Goal: Information Seeking & Learning: Learn about a topic

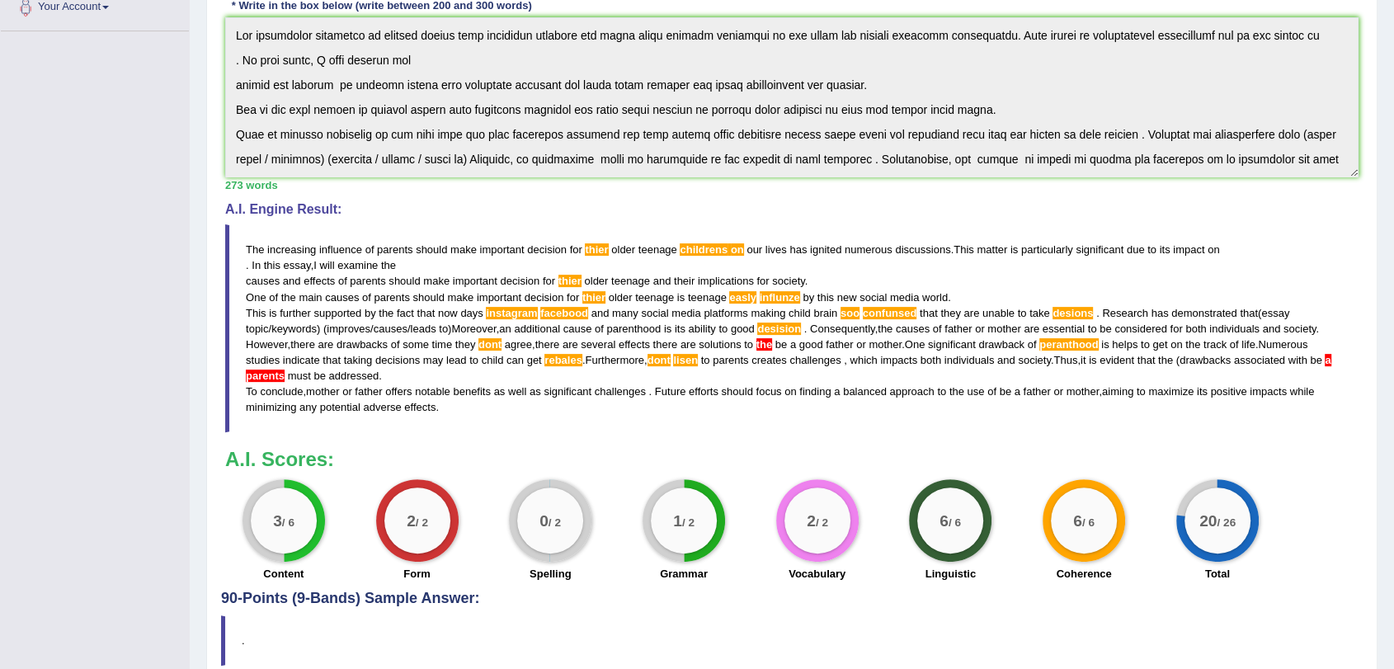
scroll to position [272, 0]
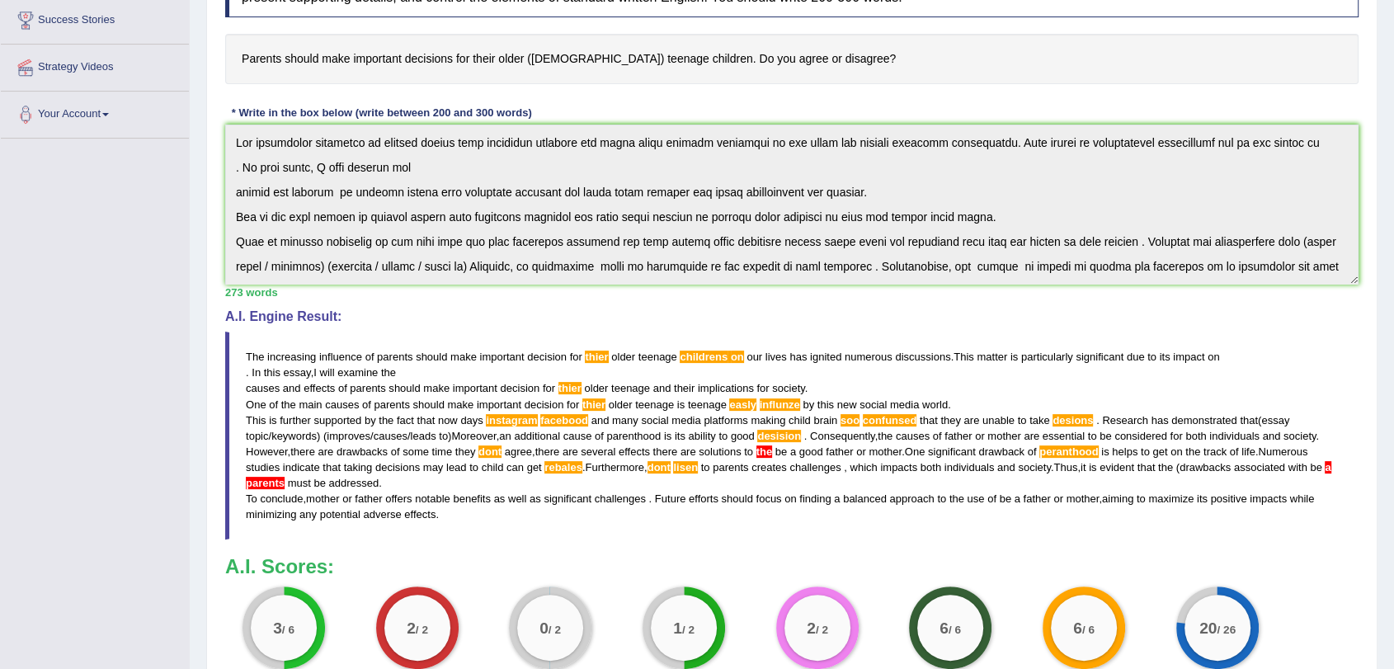
drag, startPoint x: 243, startPoint y: 353, endPoint x: 402, endPoint y: 367, distance: 159.8
click at [402, 367] on blockquote "The increasing influence of parents should make important decision for thier ol…" at bounding box center [791, 436] width 1133 height 208
drag, startPoint x: 350, startPoint y: 363, endPoint x: 323, endPoint y: 384, distance: 33.5
click at [323, 384] on blockquote "The increasing influence of parents should make important decision for thier ol…" at bounding box center [791, 436] width 1133 height 208
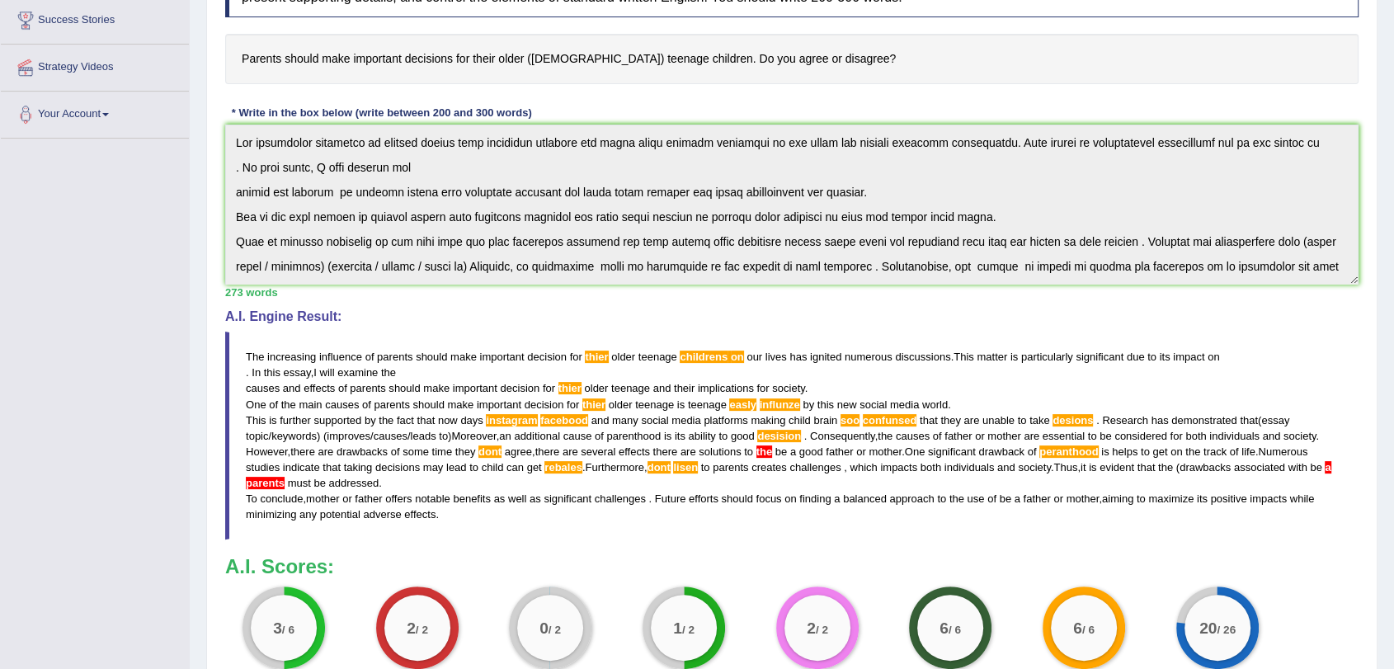
click at [323, 384] on span "effects" at bounding box center [319, 388] width 31 height 12
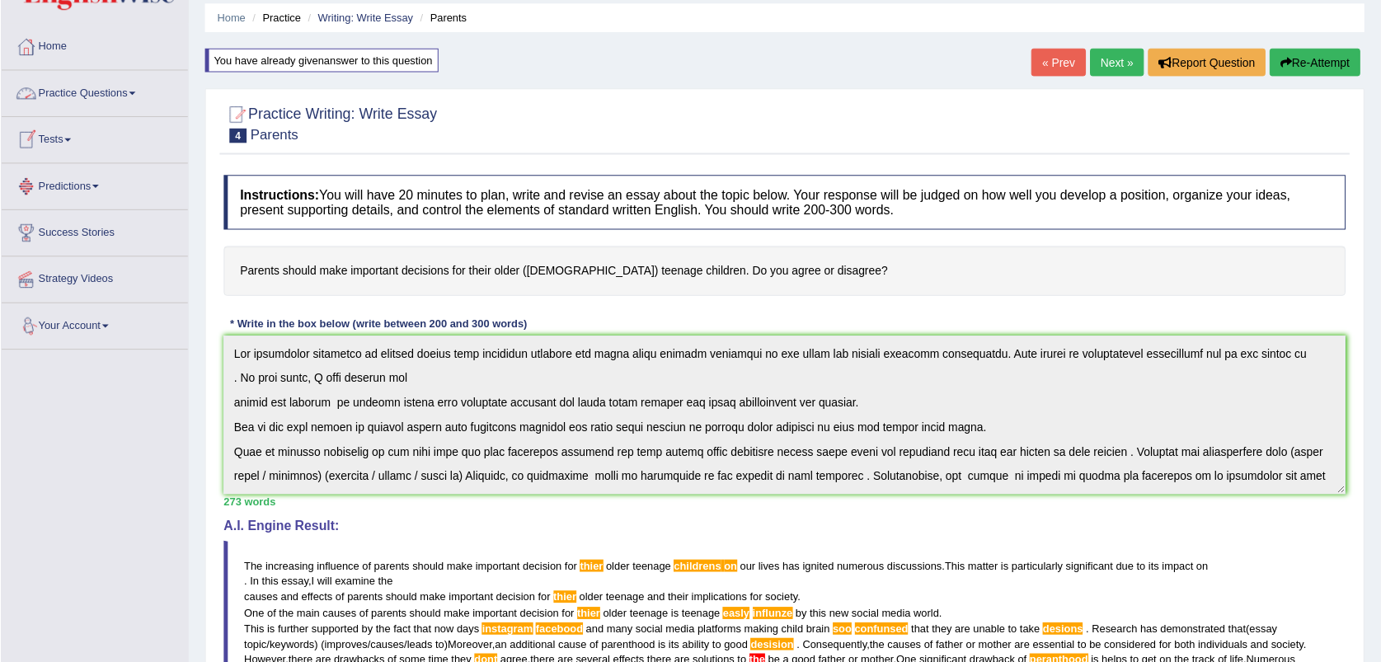
scroll to position [0, 0]
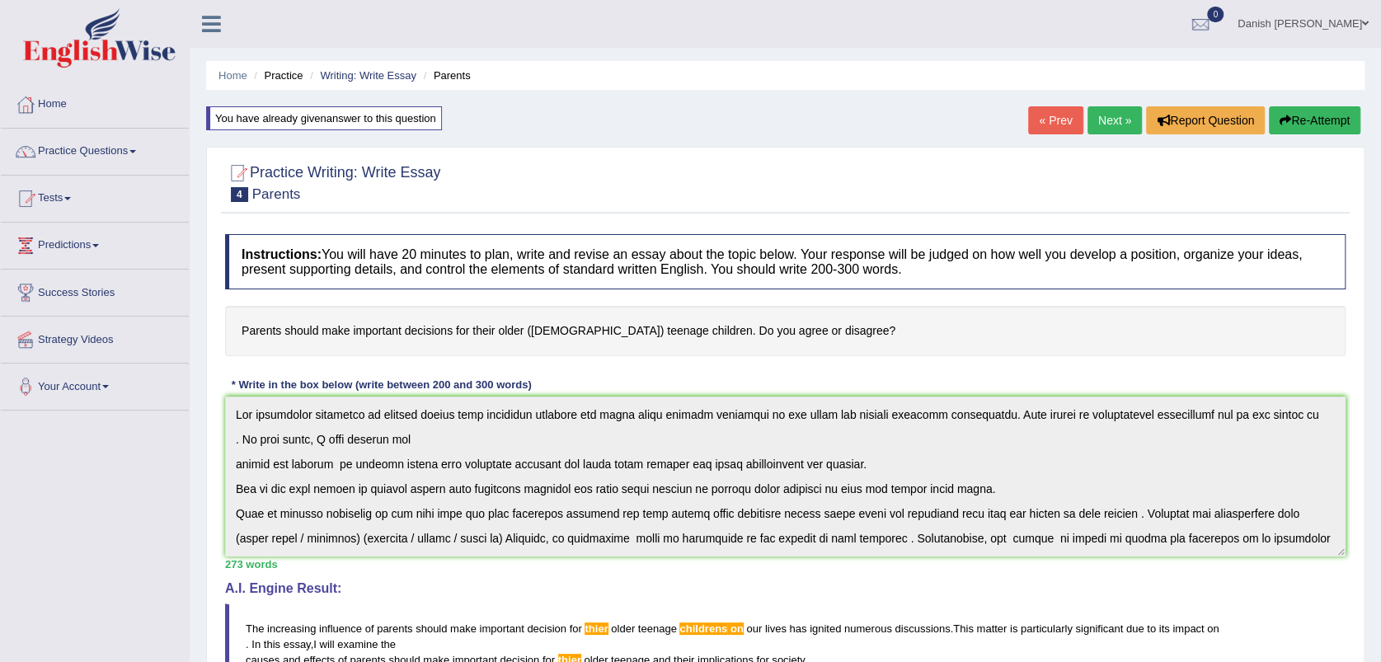
click at [1036, 190] on div at bounding box center [785, 182] width 1121 height 50
click at [35, 103] on div at bounding box center [25, 104] width 25 height 25
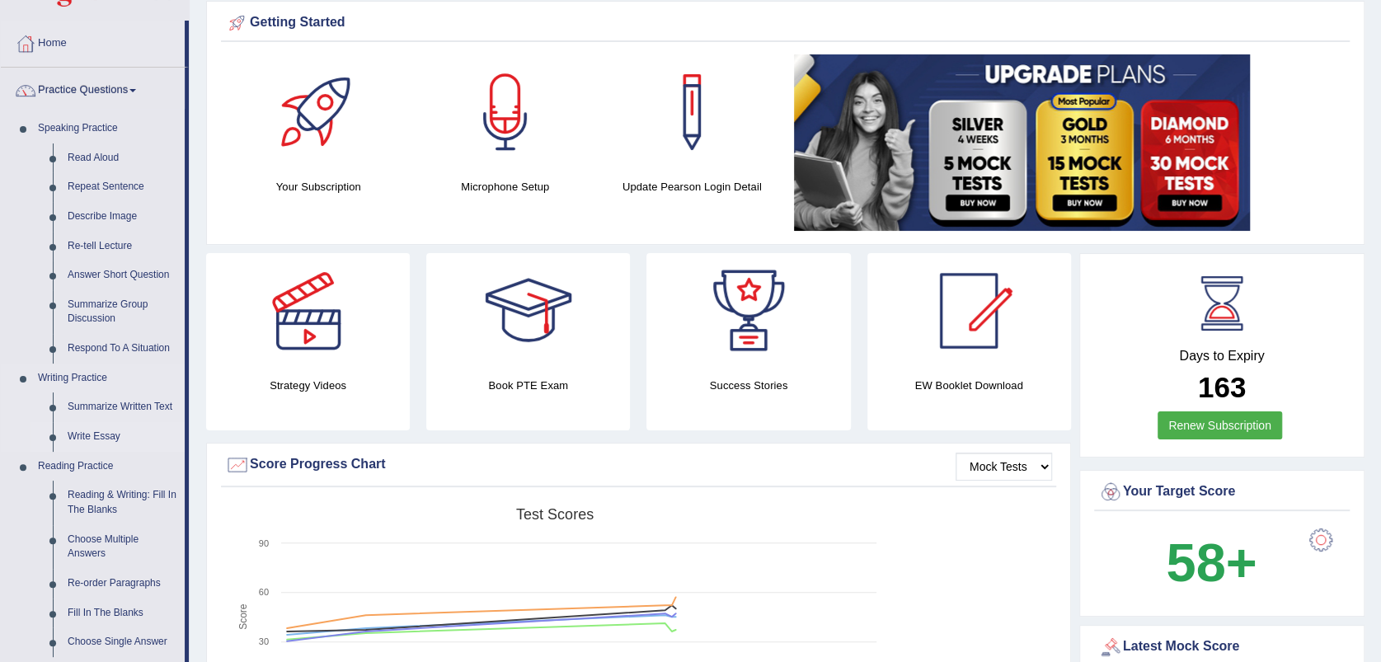
scroll to position [92, 0]
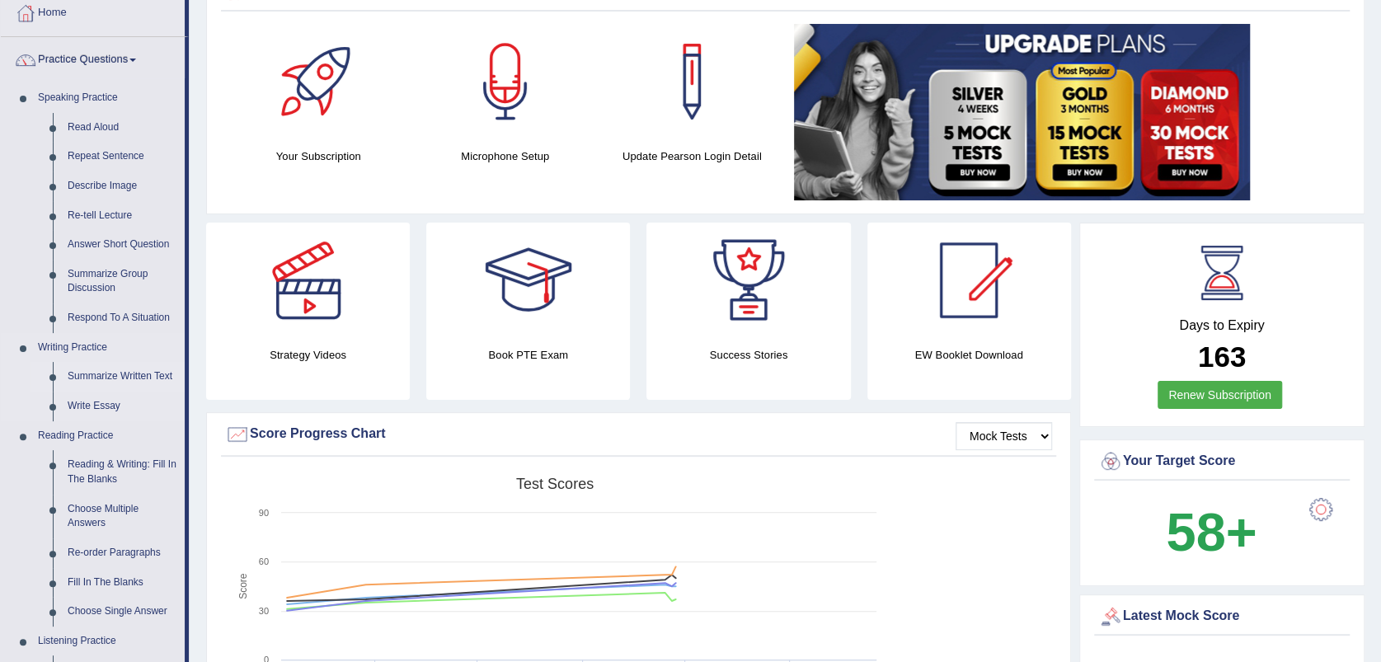
click at [148, 379] on link "Summarize Written Text" at bounding box center [122, 377] width 125 height 30
click at [148, 379] on ul "Summarize Written Text Write Essay" at bounding box center [108, 391] width 154 height 59
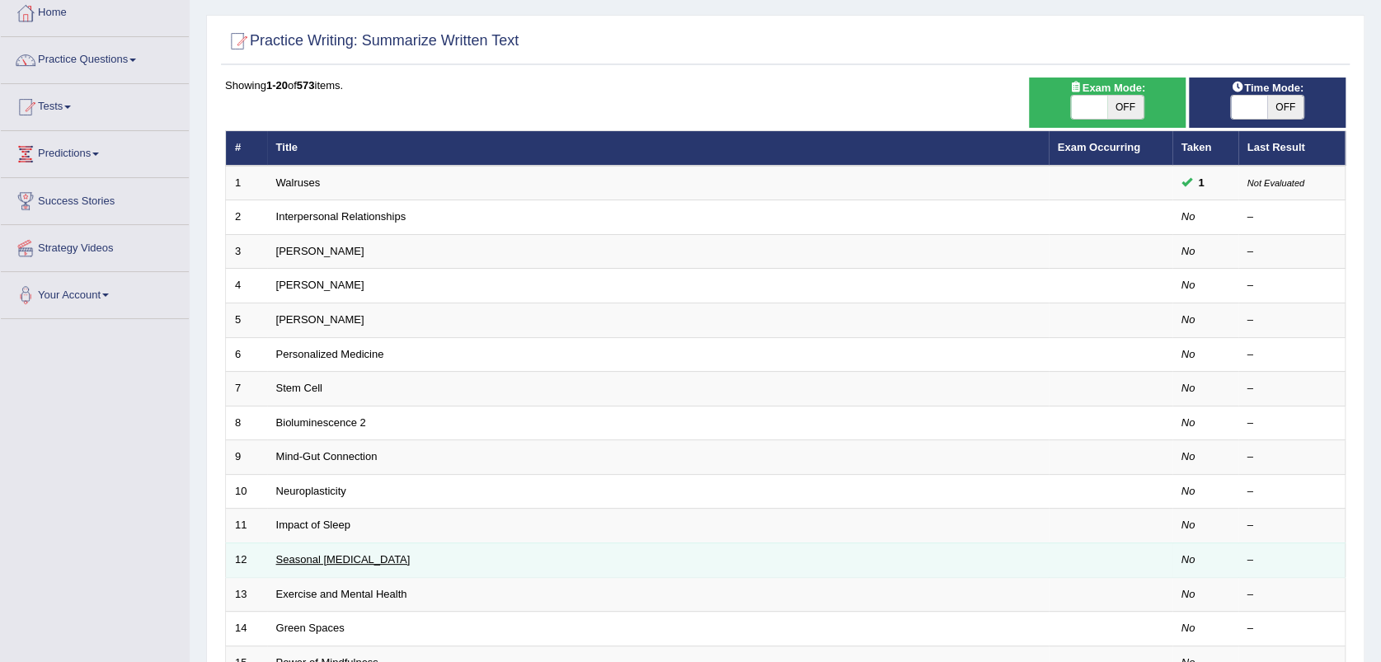
scroll to position [428, 0]
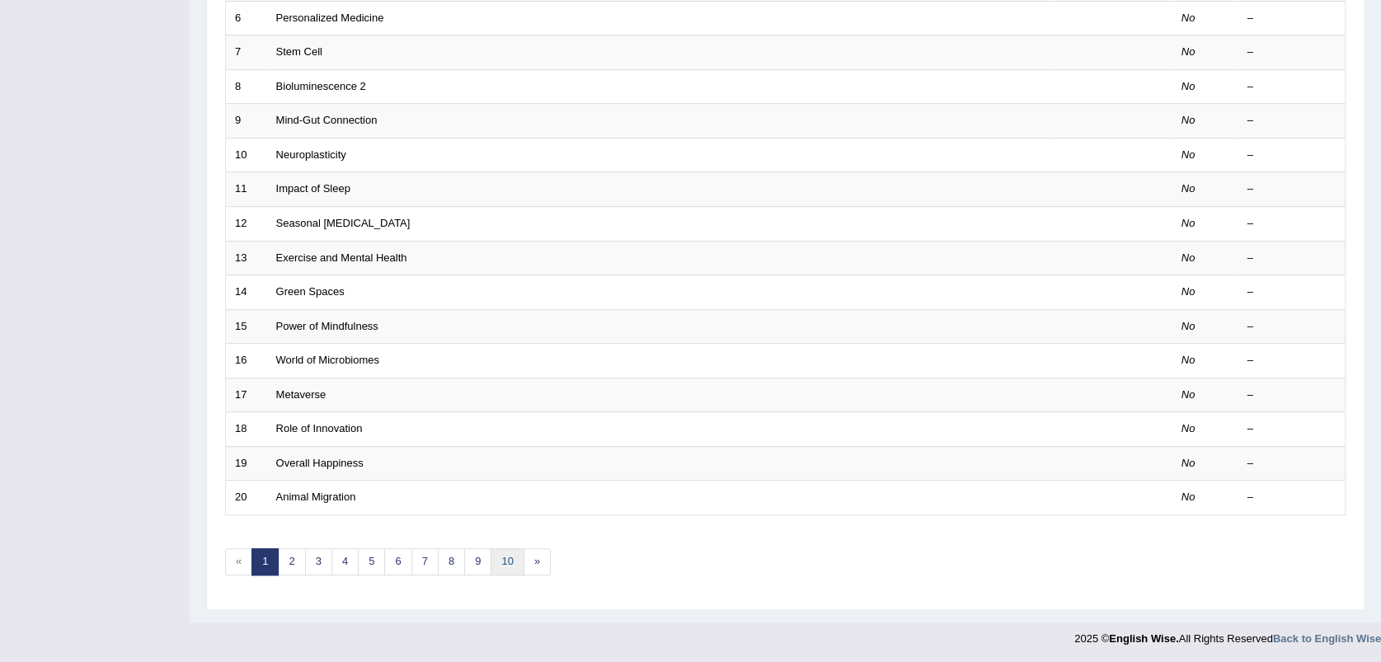
click at [497, 558] on link "10" at bounding box center [507, 561] width 33 height 27
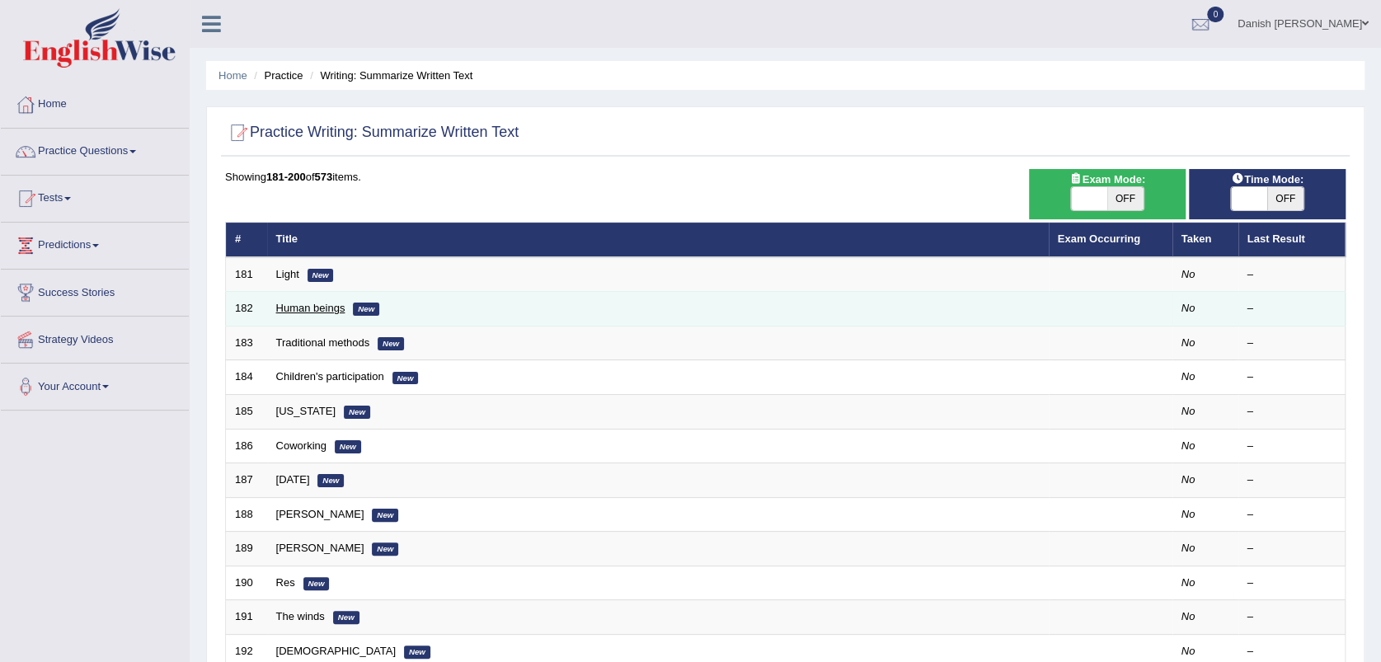
click at [306, 304] on link "Human beings" at bounding box center [310, 308] width 69 height 12
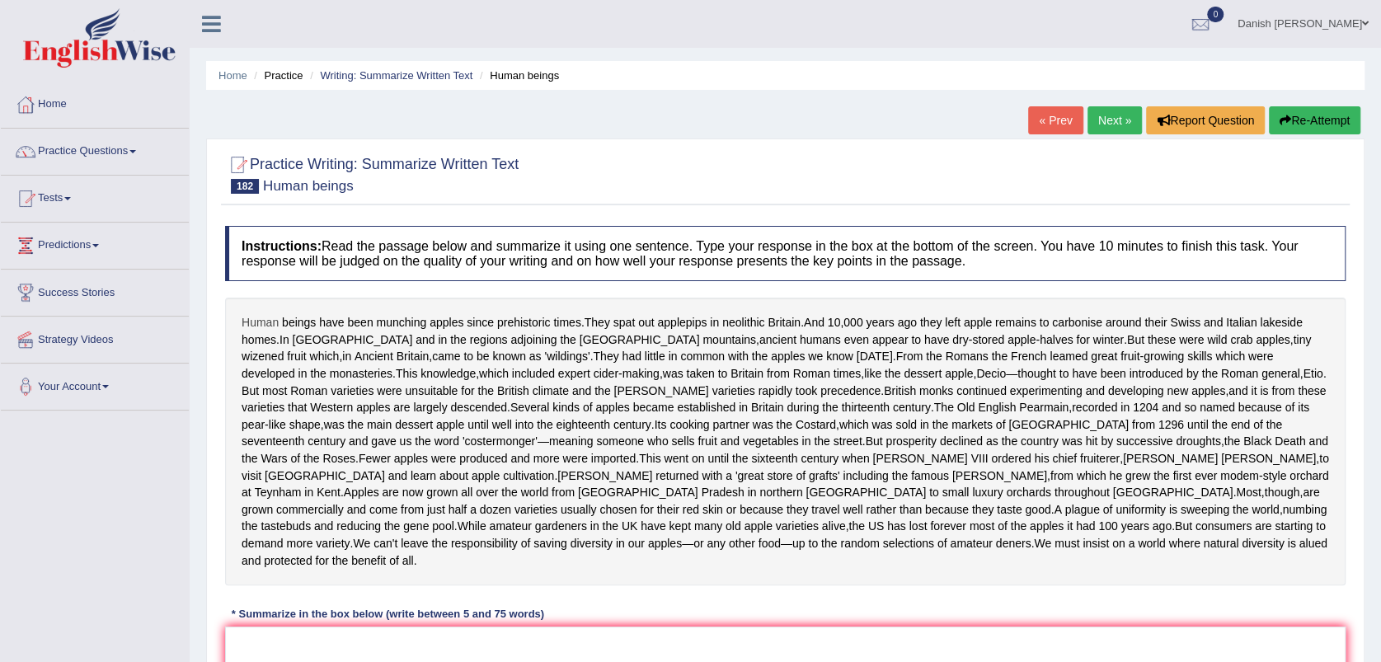
drag, startPoint x: 233, startPoint y: 319, endPoint x: 271, endPoint y: 318, distance: 38.8
click at [274, 318] on div "Human beings have been munching apples since prehistoric times . They spat out …" at bounding box center [785, 442] width 1121 height 288
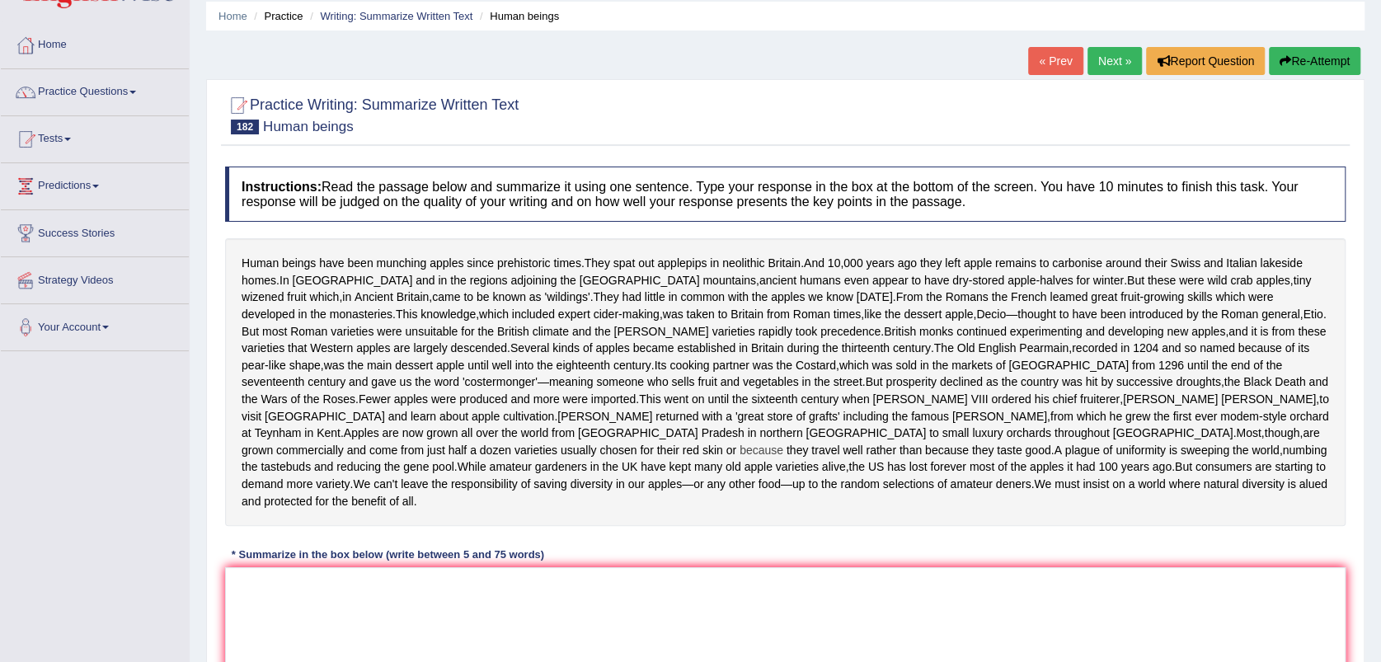
scroll to position [92, 0]
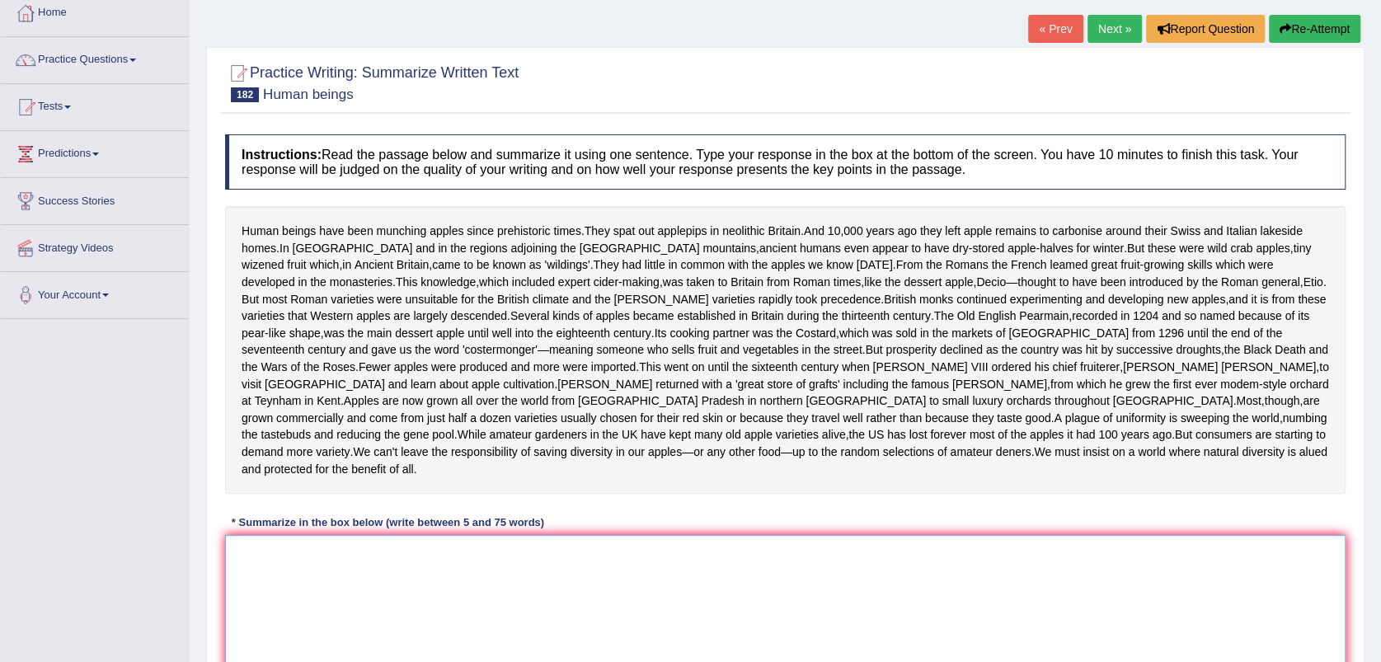
click at [386, 586] on textarea at bounding box center [785, 615] width 1121 height 160
type textarea "h"
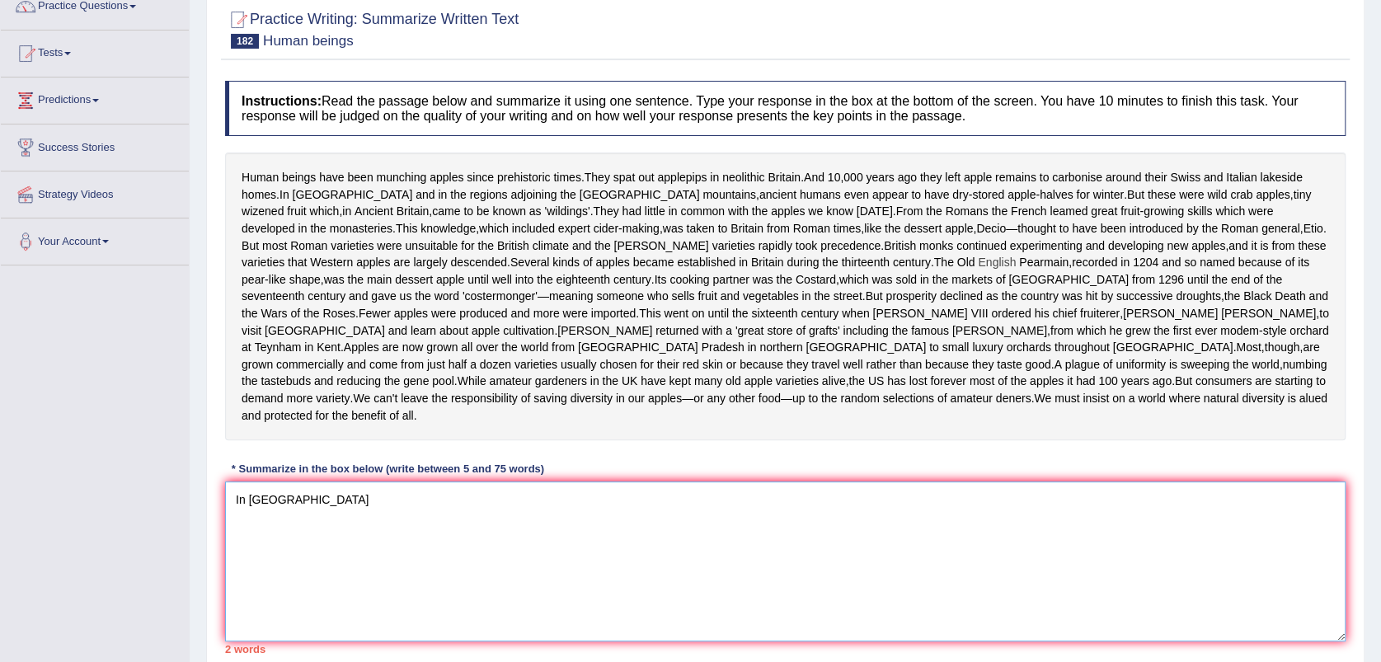
scroll to position [205, 0]
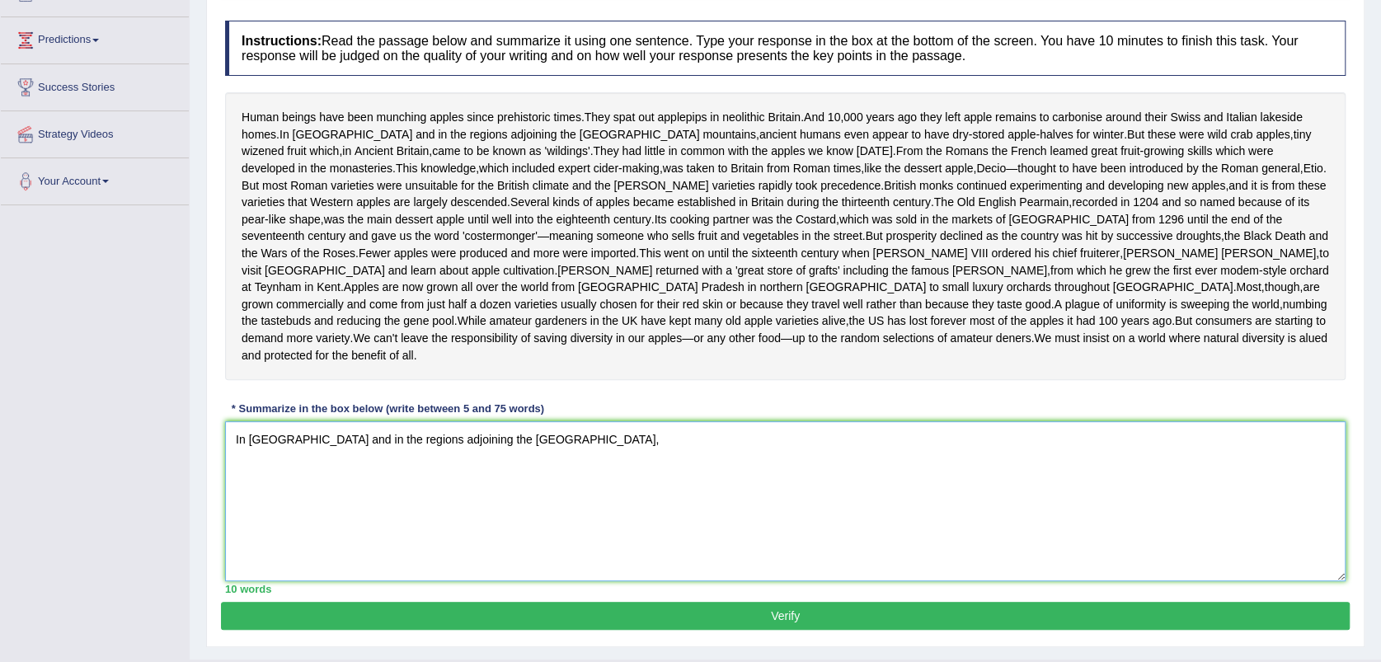
click at [534, 474] on textarea "In Switzerland and in the regions adjoining the caucasus mountain," at bounding box center [785, 501] width 1121 height 160
click at [478, 472] on textarea "In Switzerland and in the regions adjoining the caucasus mountain," at bounding box center [785, 501] width 1121 height 160
click at [481, 468] on textarea "In Switzerland and in the regions adjoining the caucasus mountain," at bounding box center [785, 501] width 1121 height 160
click at [626, 471] on textarea "In Switzerland and in the regions adjoining the Caucasus mountain," at bounding box center [785, 501] width 1121 height 160
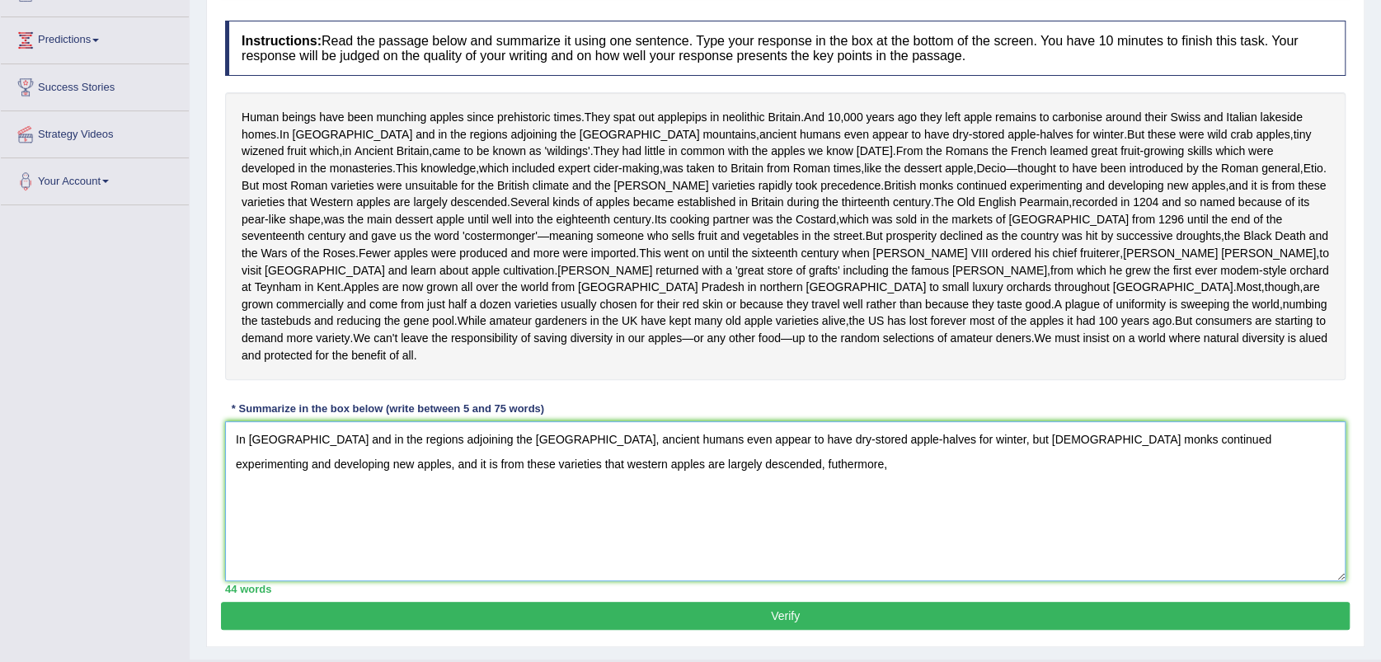
click at [601, 505] on textarea "In Switzerland and in the regions adjoining the Caucasus mountain, ancient huma…" at bounding box center [785, 501] width 1121 height 160
click at [609, 497] on textarea "In Switzerland and in the regions adjoining the Caucasus mountain, ancient huma…" at bounding box center [785, 501] width 1121 height 160
click at [678, 499] on textarea "In Switzerland and in the regions adjoining the Caucasus mountain, ancient huma…" at bounding box center [785, 501] width 1121 height 160
click at [600, 501] on textarea "In Switzerland and in the regions adjoining the Caucasus mountain, ancient huma…" at bounding box center [785, 501] width 1121 height 160
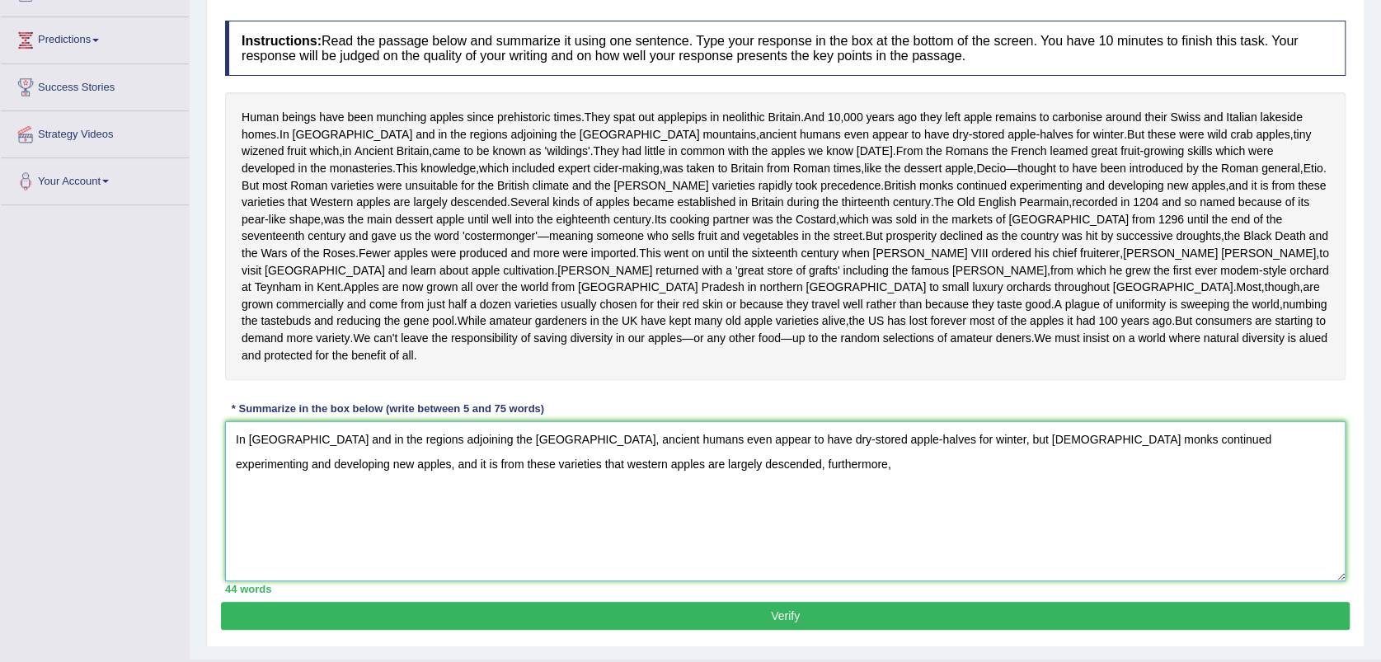
click at [668, 497] on textarea "In Switzerland and in the regions adjoining the Caucasus mountain, ancient huma…" at bounding box center [785, 501] width 1121 height 160
drag, startPoint x: 668, startPoint y: 497, endPoint x: 693, endPoint y: 506, distance: 26.4
click at [669, 497] on textarea "In Switzerland and in the regions adjoining the Caucasus mountain, ancient huma…" at bounding box center [785, 501] width 1121 height 160
click at [825, 501] on textarea "In Switzerland and in the regions adjoining the Caucasus mountain, ancient huma…" at bounding box center [785, 501] width 1121 height 160
click at [1047, 544] on textarea "In Switzerland and in the regions adjoining the Caucasus mountain, ancient huma…" at bounding box center [785, 501] width 1121 height 160
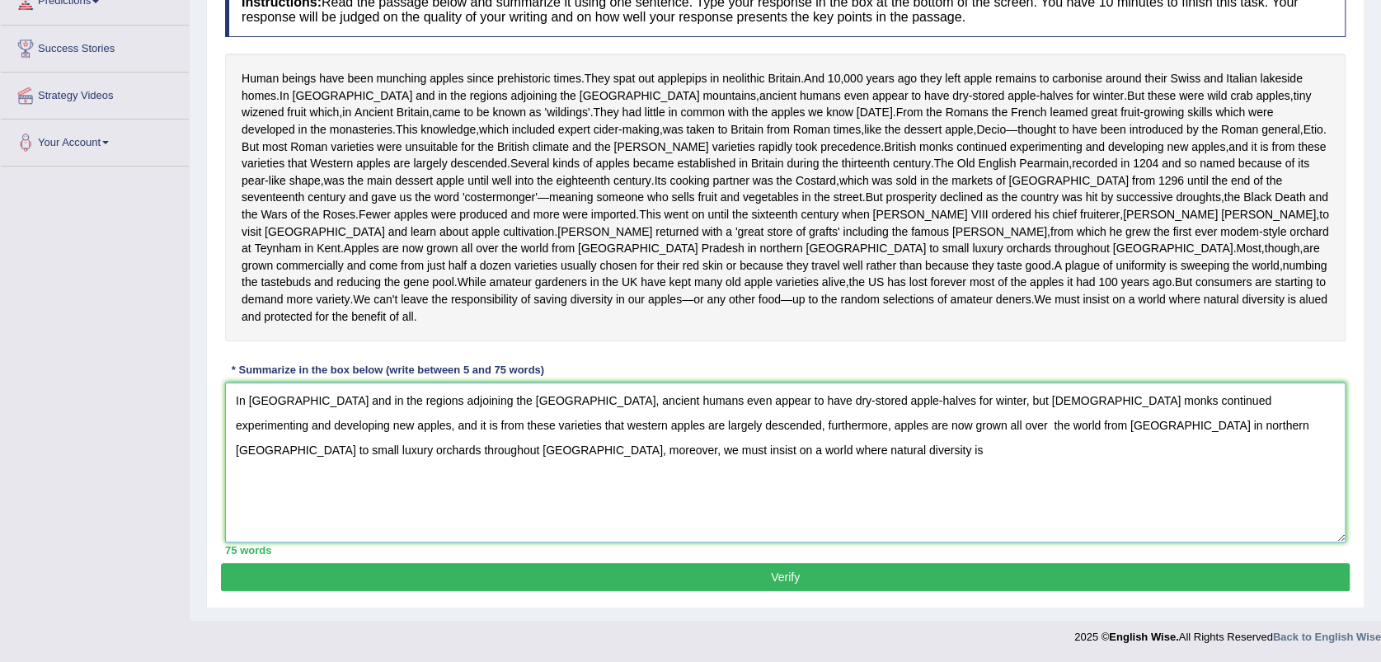
scroll to position [278, 0]
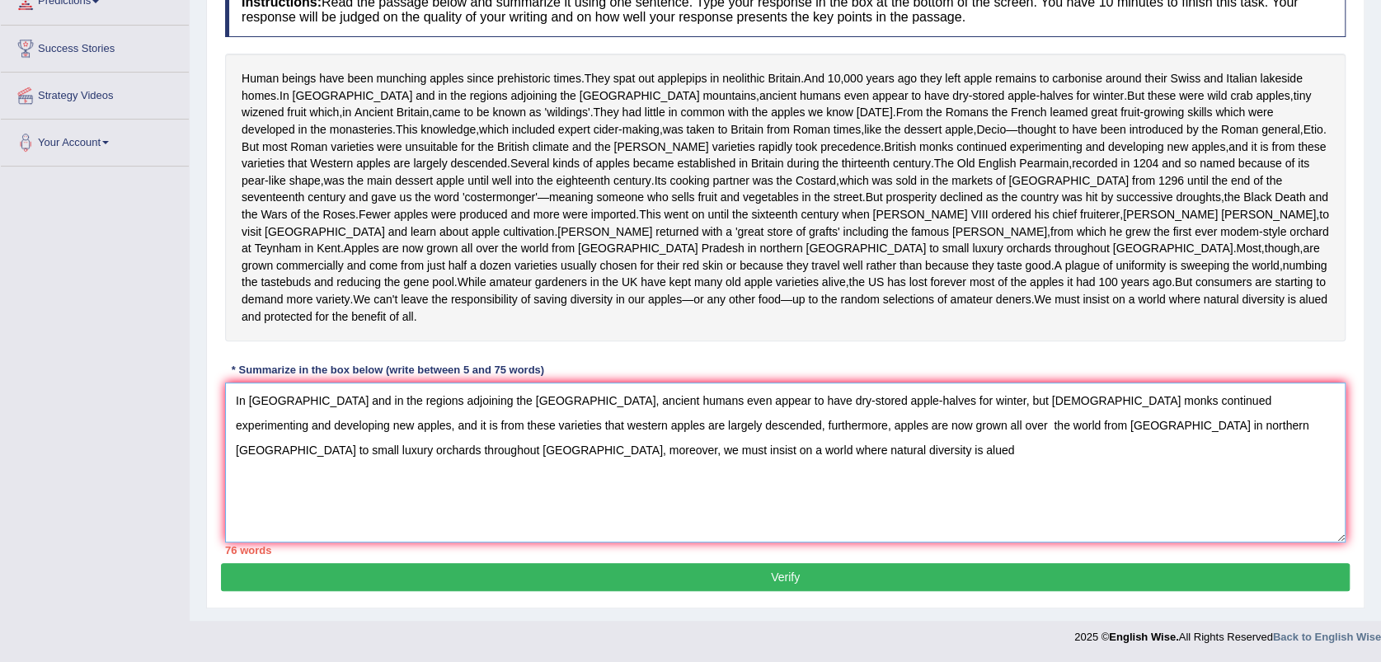
click at [693, 398] on textarea "In Switzerland and in the regions adjoining the Caucasus mountain, ancient huma…" at bounding box center [785, 463] width 1121 height 160
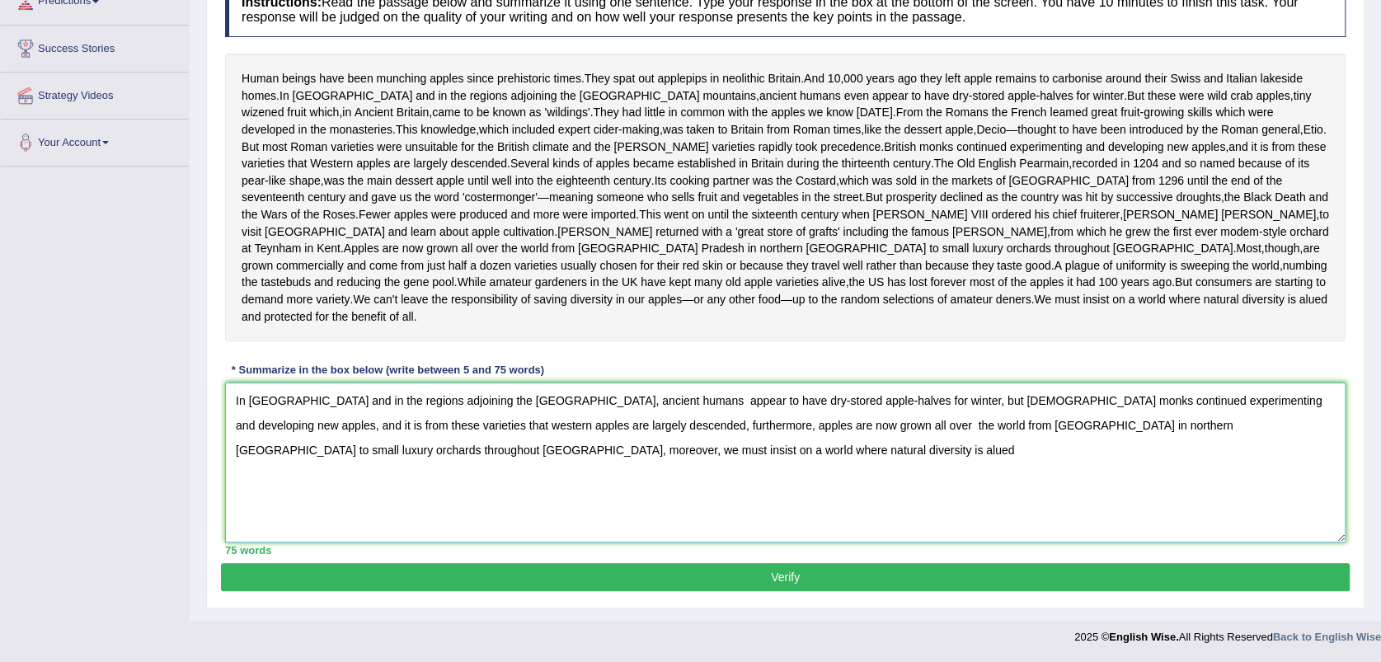
click at [671, 400] on textarea "In Switzerland and in the regions adjoining the Caucasus mountain, ancient huma…" at bounding box center [785, 463] width 1121 height 160
click at [528, 450] on textarea "In Switzerland and in the regions adjoining the Caucasus mountain, ancient huma…" at bounding box center [785, 463] width 1121 height 160
click at [787, 430] on textarea "In Switzerland and in the regions adjoining the Caucasus mountain, ancient huma…" at bounding box center [785, 463] width 1121 height 160
type textarea "In Switzerland and in the regions adjoining the Caucasus mountain, ancient huma…"
click at [779, 572] on button "Verify" at bounding box center [785, 577] width 1129 height 28
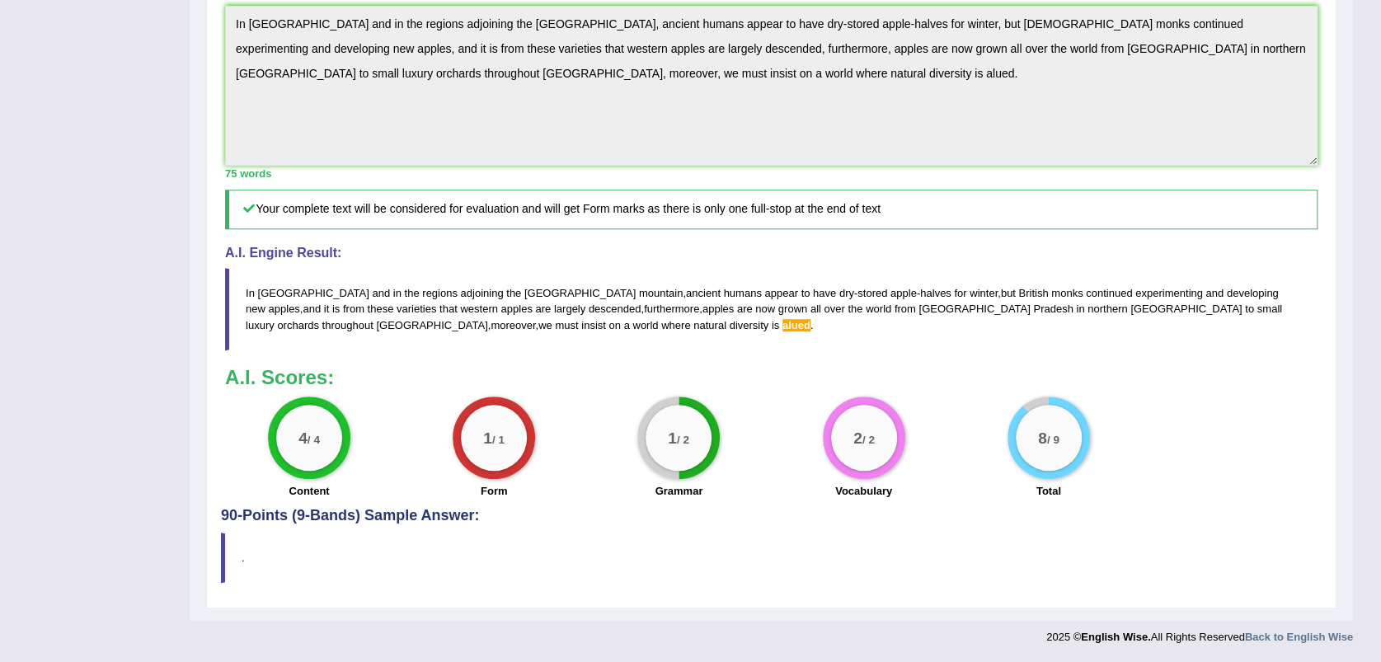
scroll to position [647, 0]
click at [783, 322] on span "alued" at bounding box center [797, 325] width 28 height 12
click at [783, 326] on span "alued" at bounding box center [797, 325] width 28 height 12
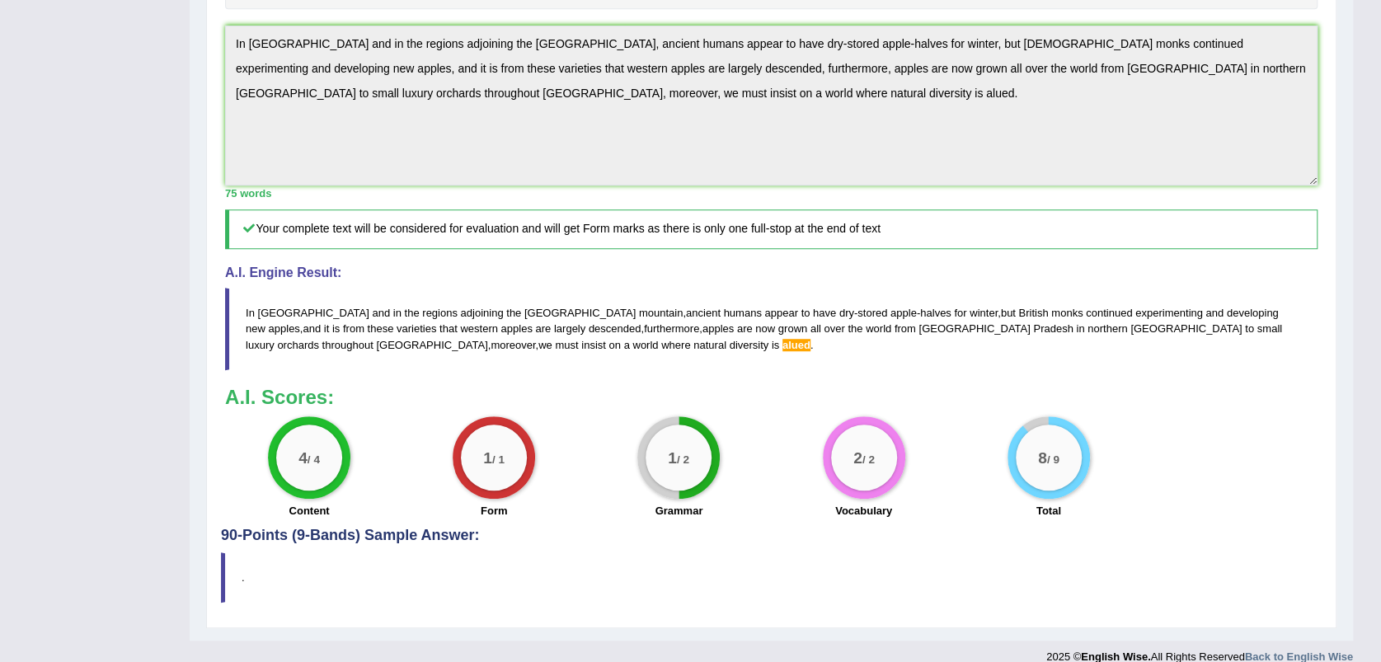
scroll to position [464, 0]
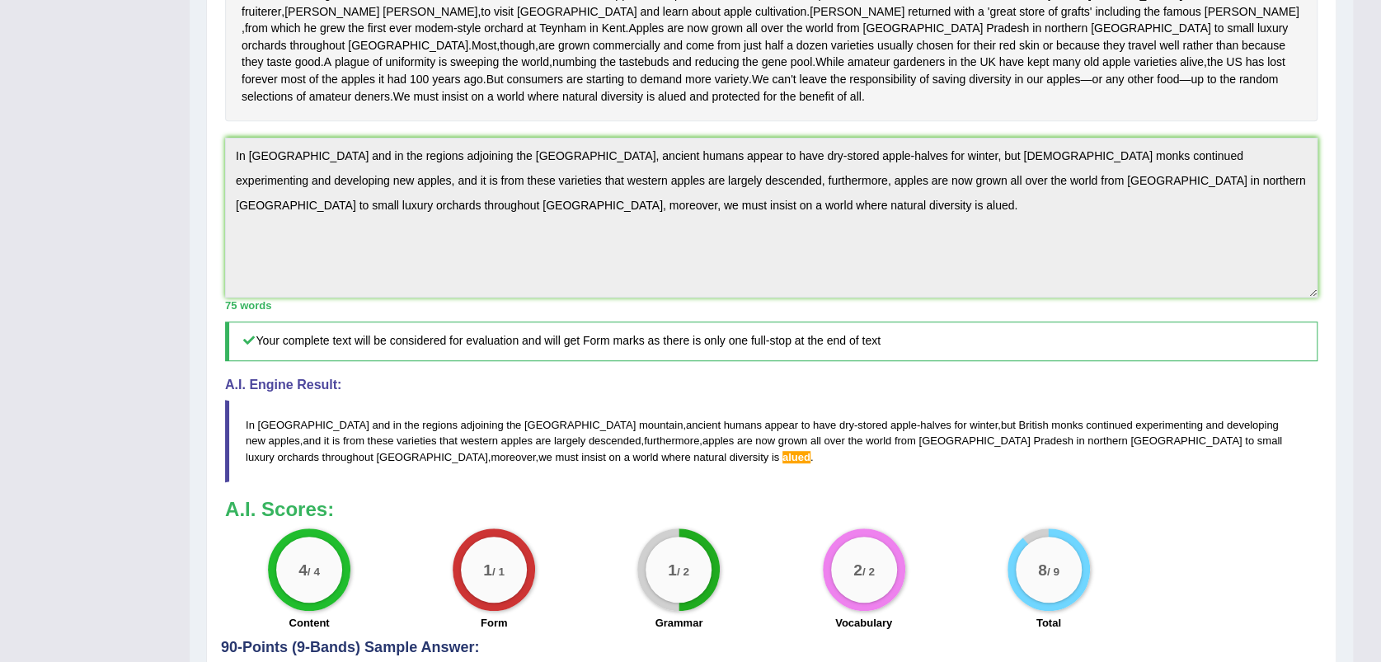
click at [783, 464] on span "alued" at bounding box center [797, 457] width 28 height 12
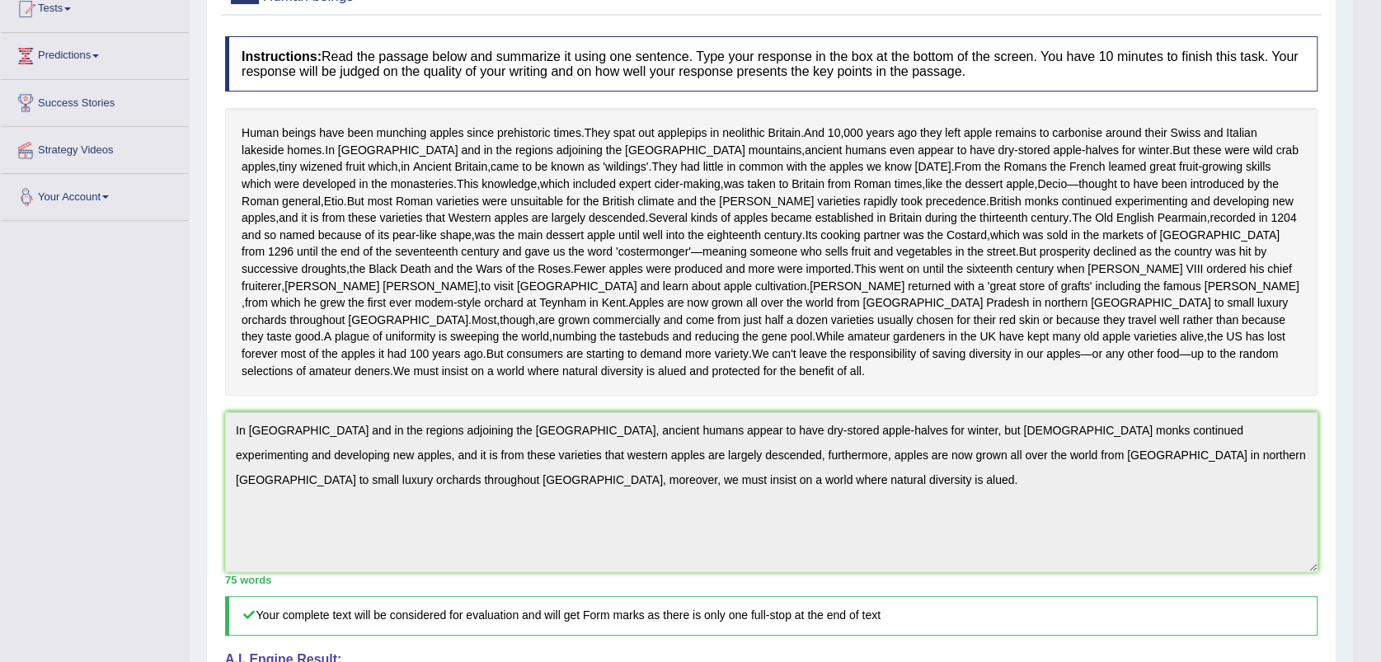
scroll to position [0, 0]
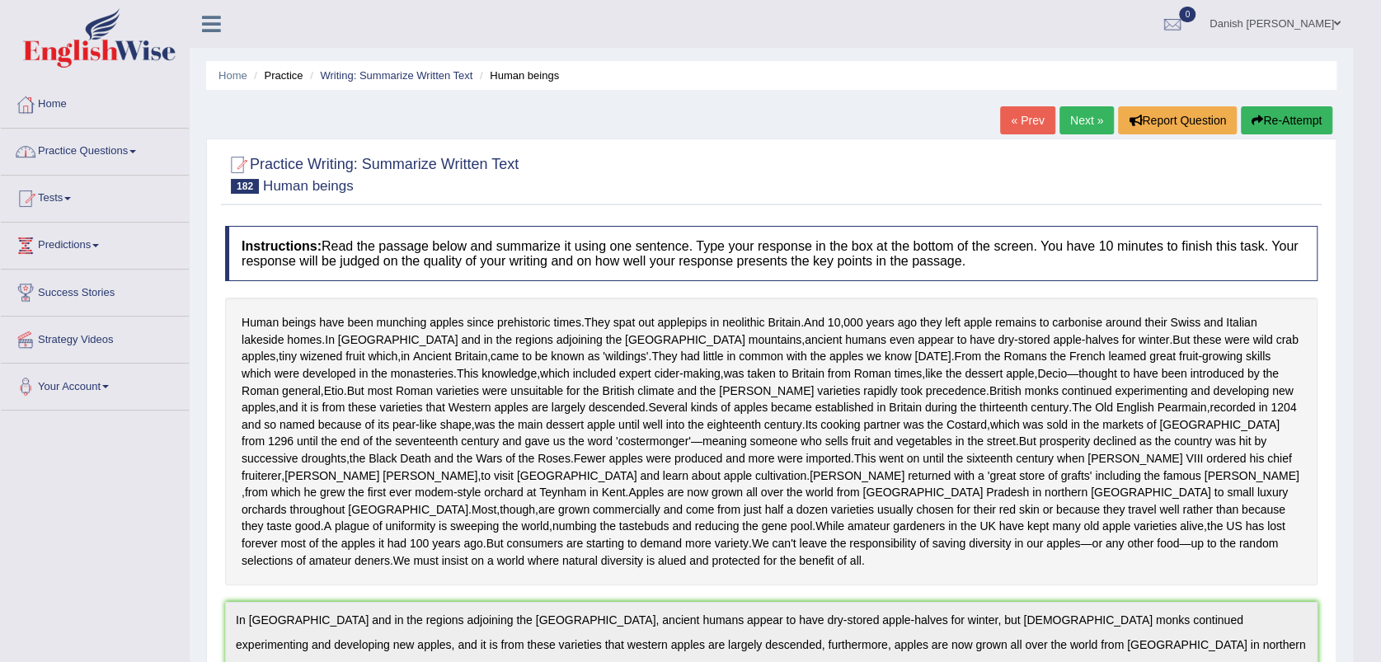
click at [1074, 122] on link "Next »" at bounding box center [1087, 120] width 54 height 28
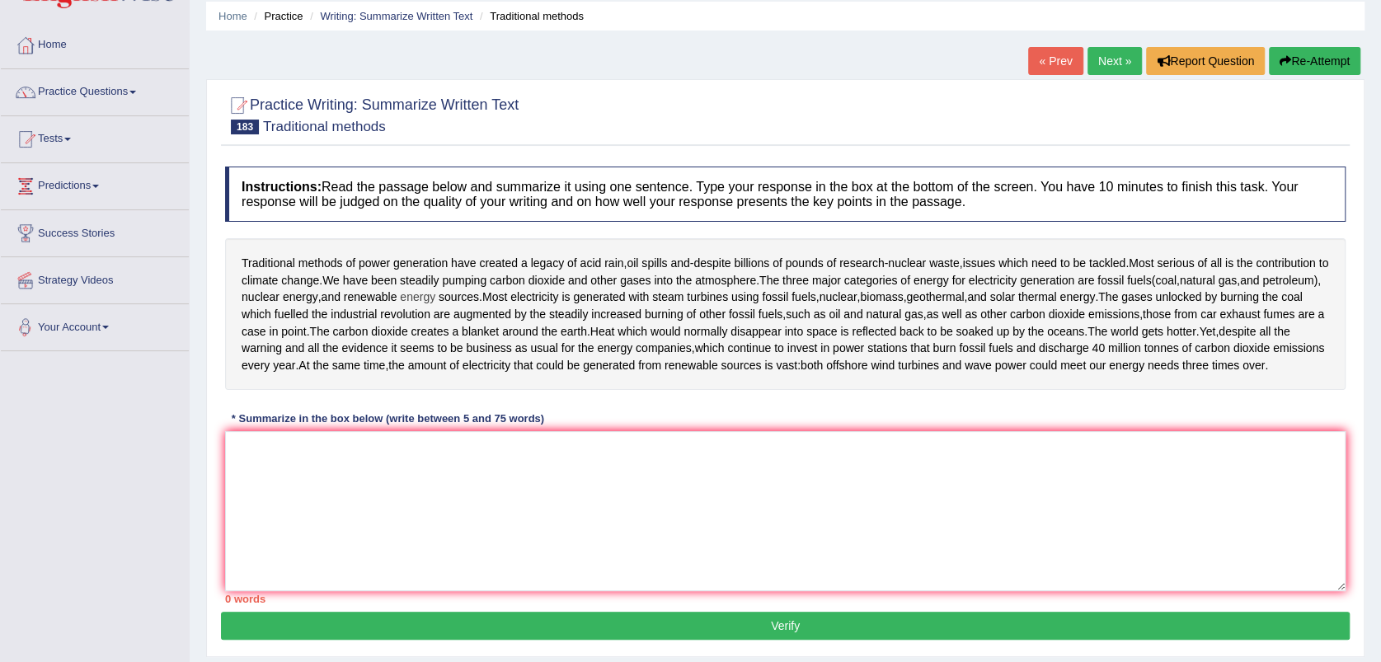
scroll to position [92, 0]
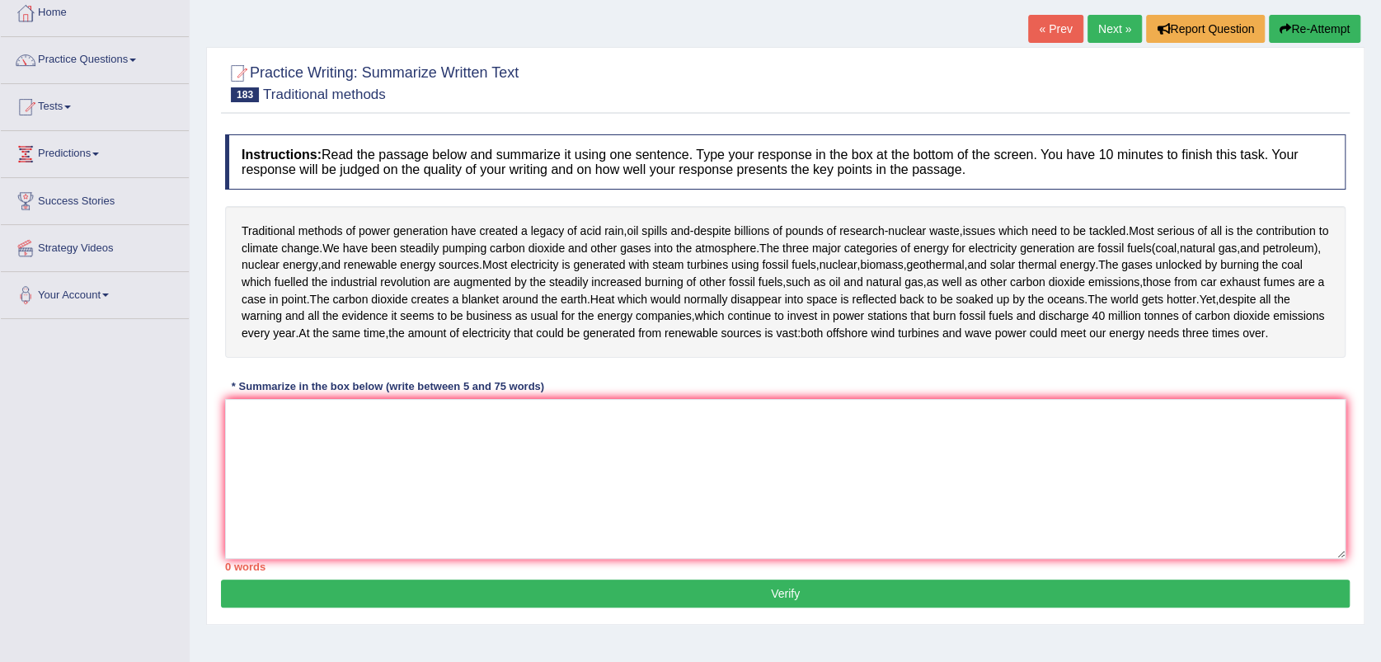
click at [1100, 21] on link "Next »" at bounding box center [1115, 29] width 54 height 28
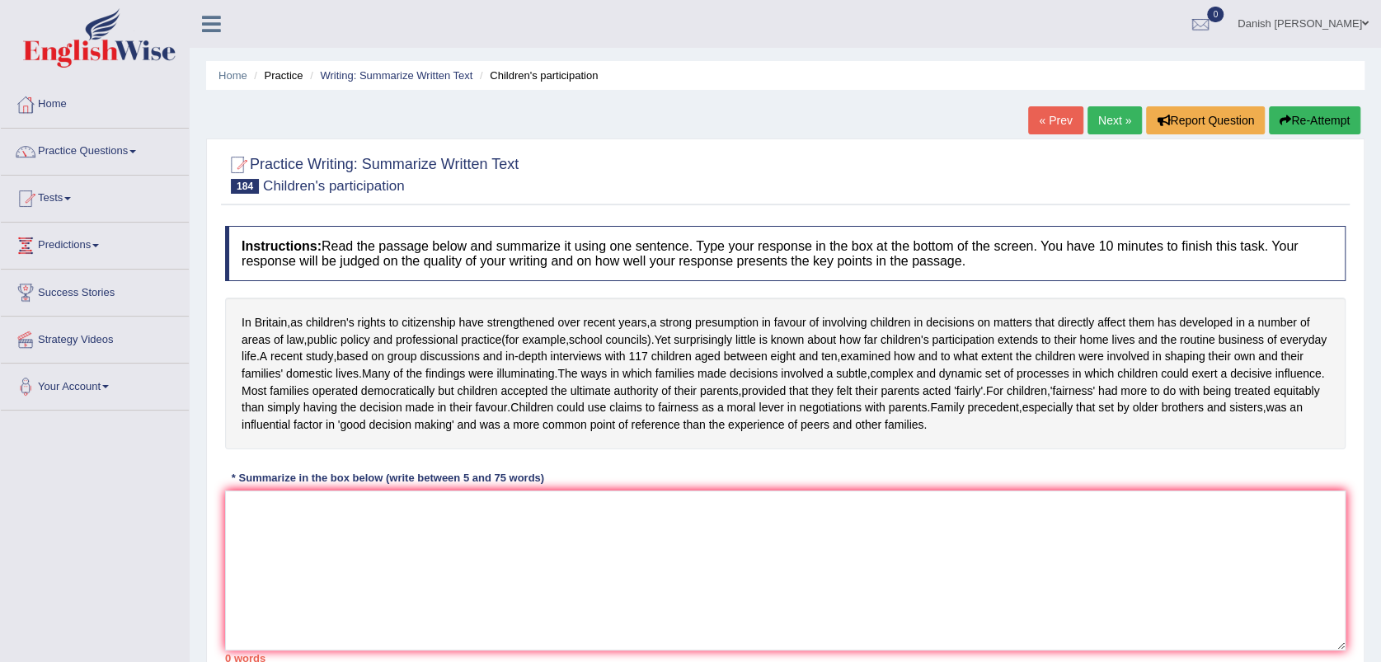
click at [1101, 108] on link "Next »" at bounding box center [1115, 120] width 54 height 28
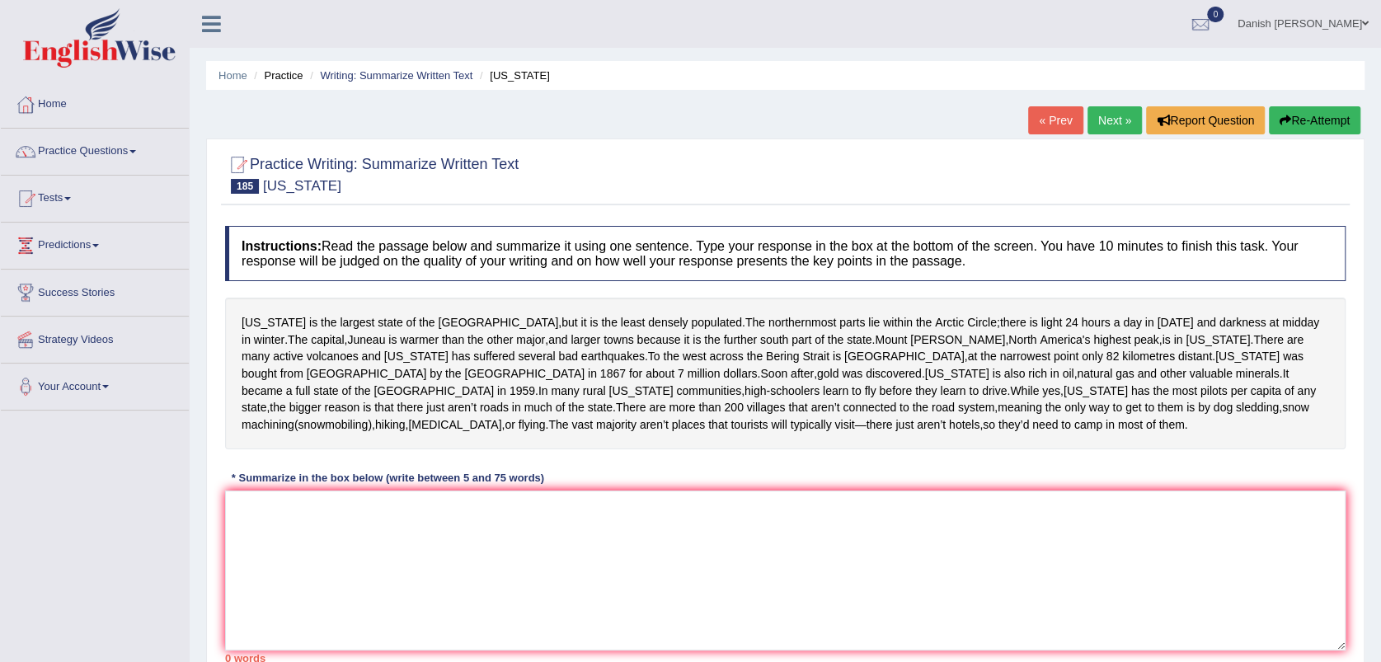
click at [1108, 115] on link "Next »" at bounding box center [1115, 120] width 54 height 28
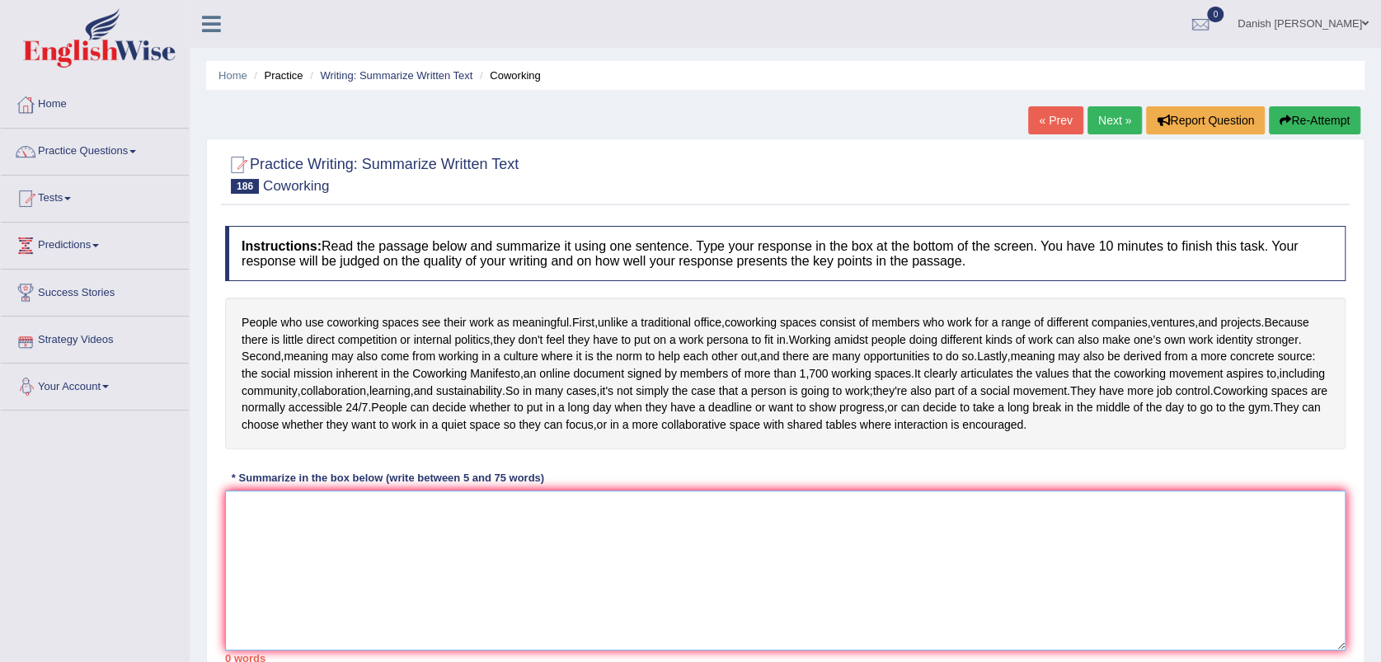
click at [549, 608] on textarea at bounding box center [785, 571] width 1121 height 160
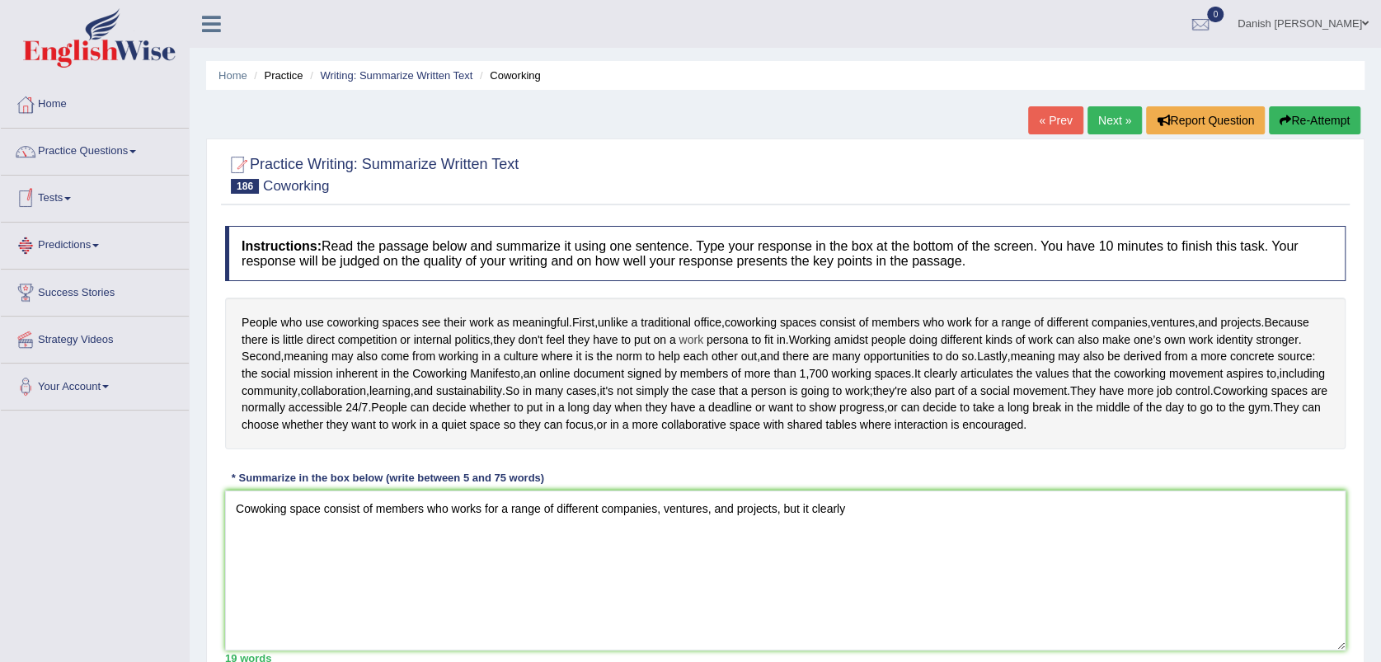
click at [691, 339] on span "work" at bounding box center [691, 340] width 25 height 17
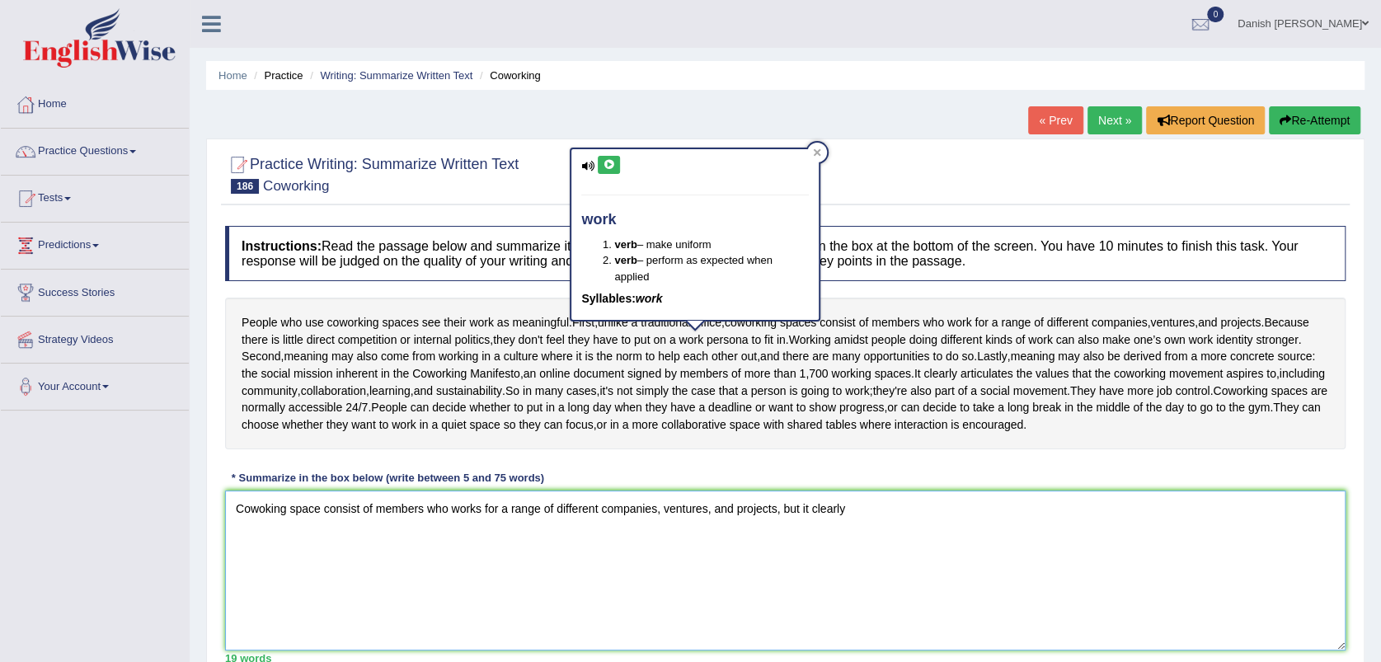
click at [868, 555] on textarea "Cowoking space consist of members who works for a range of different companies,…" at bounding box center [785, 571] width 1121 height 160
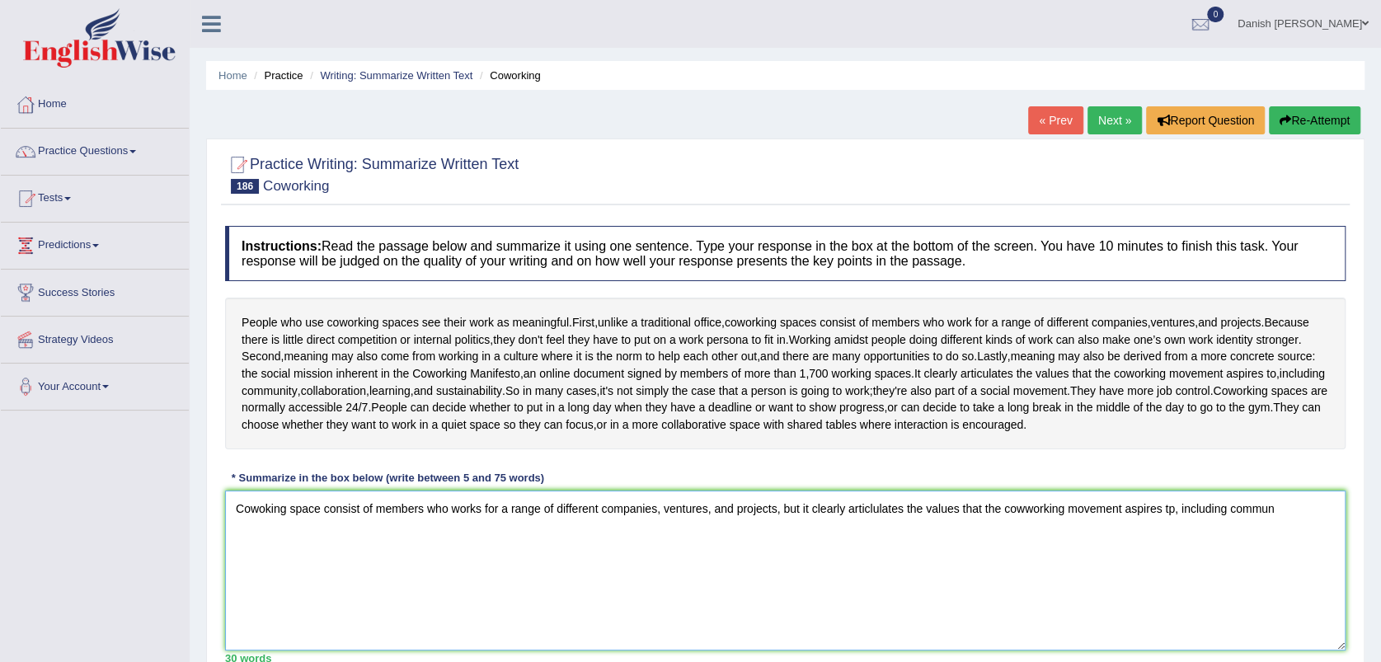
click at [1171, 564] on textarea "Cowoking space consist of members who works for a range of different companies,…" at bounding box center [785, 571] width 1121 height 160
click at [1285, 562] on textarea "Cowoking space consist of members who works for a range of different companies,…" at bounding box center [785, 571] width 1121 height 160
click at [1289, 554] on textarea "Cowoking space consist of members who works for a range of different companies,…" at bounding box center [785, 571] width 1121 height 160
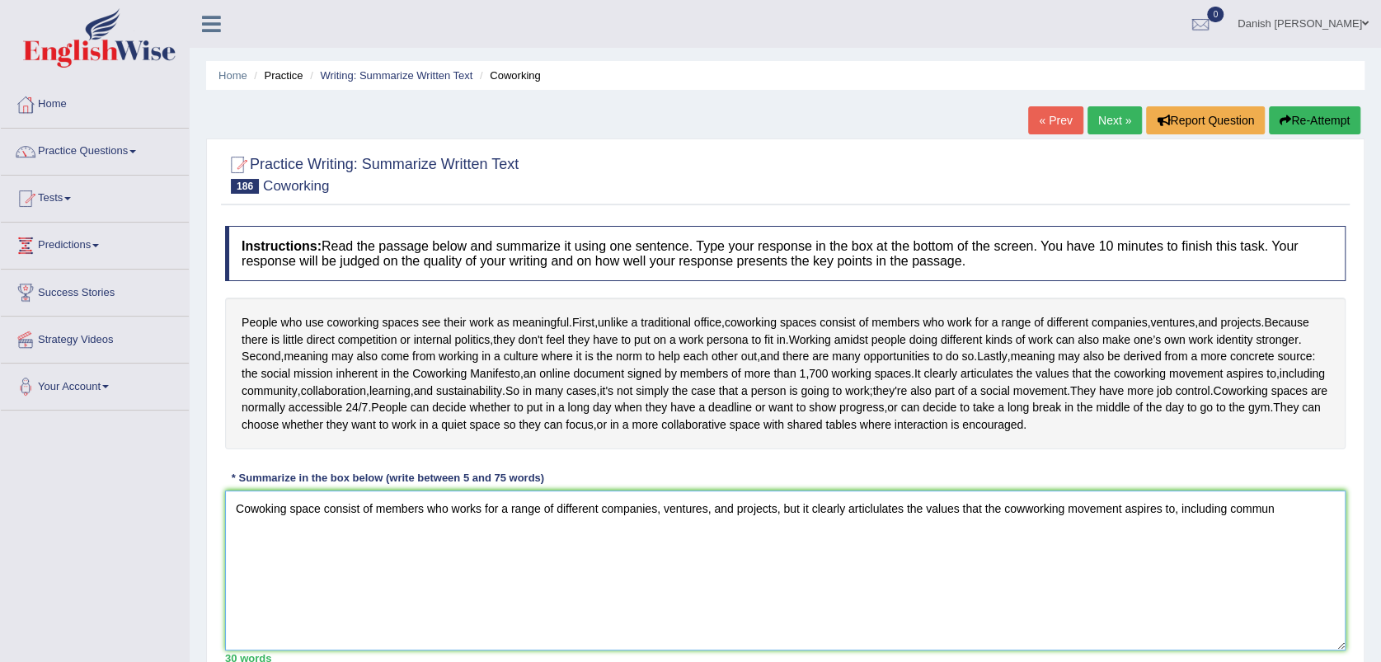
click at [1289, 554] on textarea "Cowoking space consist of members who works for a range of different companies,…" at bounding box center [785, 571] width 1121 height 160
click at [1287, 562] on textarea "Cowoking space consist of members who works for a range of different companies,…" at bounding box center [785, 571] width 1121 height 160
click at [1024, 558] on textarea "Cowoking space consist of members who works for a range of different companies,…" at bounding box center [785, 571] width 1121 height 160
click at [1028, 561] on textarea "Cowoking space consist of members who works for a range of different companies,…" at bounding box center [785, 571] width 1121 height 160
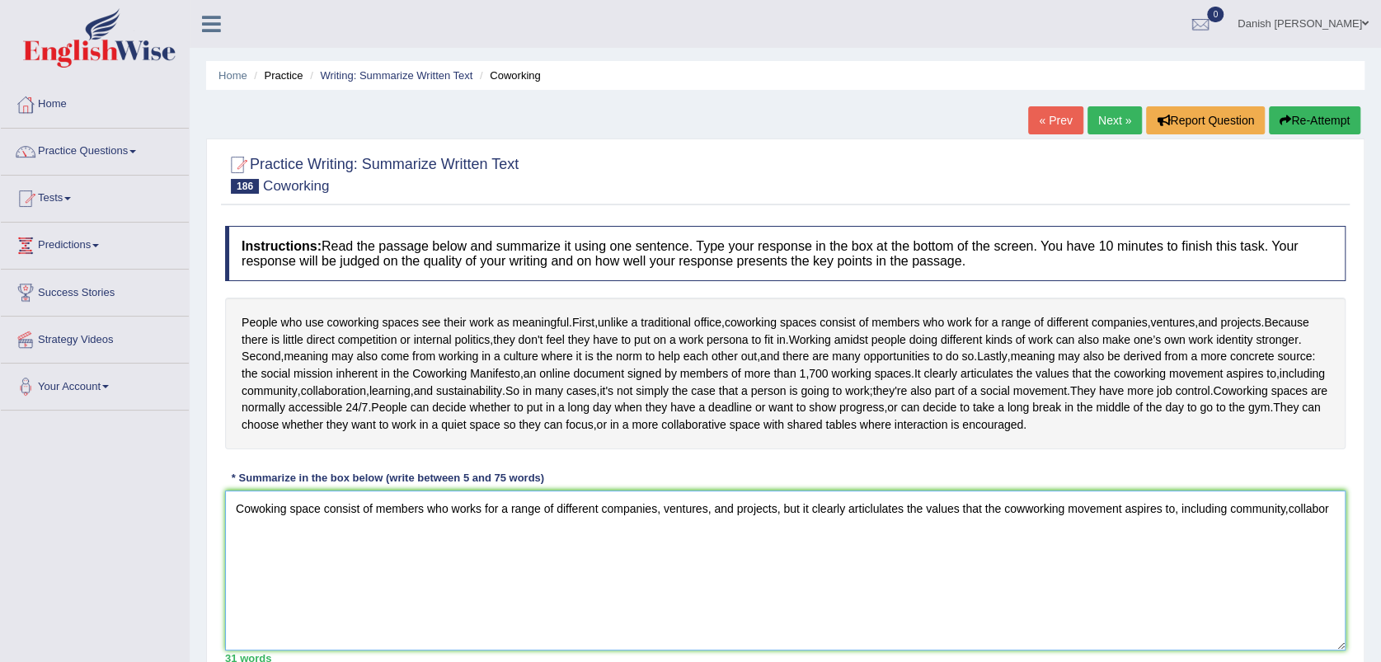
drag, startPoint x: 1028, startPoint y: 561, endPoint x: 1042, endPoint y: 562, distance: 14.9
click at [1028, 560] on textarea "Cowoking space consist of members who works for a range of different companies,…" at bounding box center [785, 571] width 1121 height 160
click at [1014, 556] on textarea "Cowoking space consist of members who works for a range of different companies,…" at bounding box center [785, 571] width 1121 height 160
drag, startPoint x: 1014, startPoint y: 556, endPoint x: 1014, endPoint y: 567, distance: 10.7
click at [1014, 556] on textarea "Cowoking space consist of members who works for a range of different companies,…" at bounding box center [785, 571] width 1121 height 160
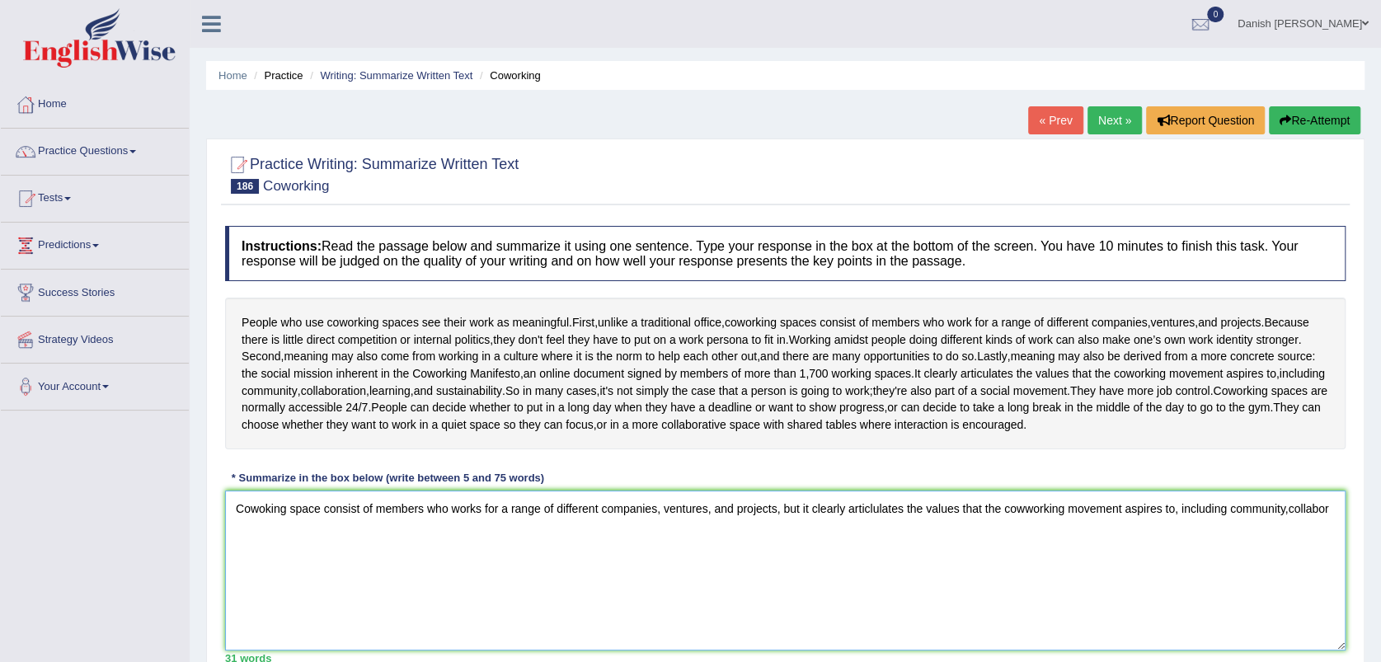
click at [1044, 601] on textarea "Cowoking space consist of members who works for a range of different companies,…" at bounding box center [785, 571] width 1121 height 160
click at [1068, 565] on textarea "Cowoking space consist of members who works for a range of different companies,…" at bounding box center [785, 571] width 1121 height 160
click at [1025, 557] on textarea "Cowoking space consist of members who works for a range of different companies,…" at bounding box center [785, 571] width 1121 height 160
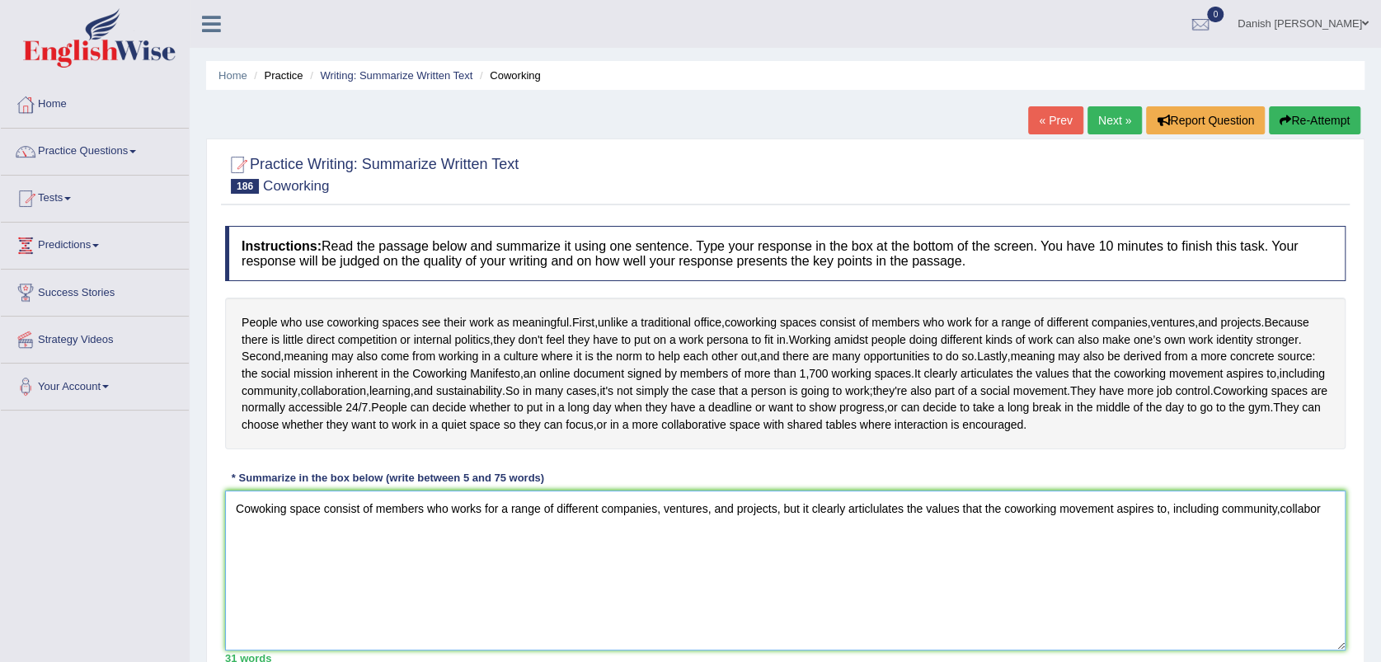
click at [1322, 554] on textarea "Cowoking space consist of members who works for a range of different companies,…" at bounding box center [785, 571] width 1121 height 160
click at [1280, 558] on textarea "Cowoking space consist of members who works for a range of different companies,…" at bounding box center [785, 571] width 1121 height 160
click at [1278, 614] on textarea "Cowoking space consist of members who works for a range of different companies,…" at bounding box center [785, 571] width 1121 height 160
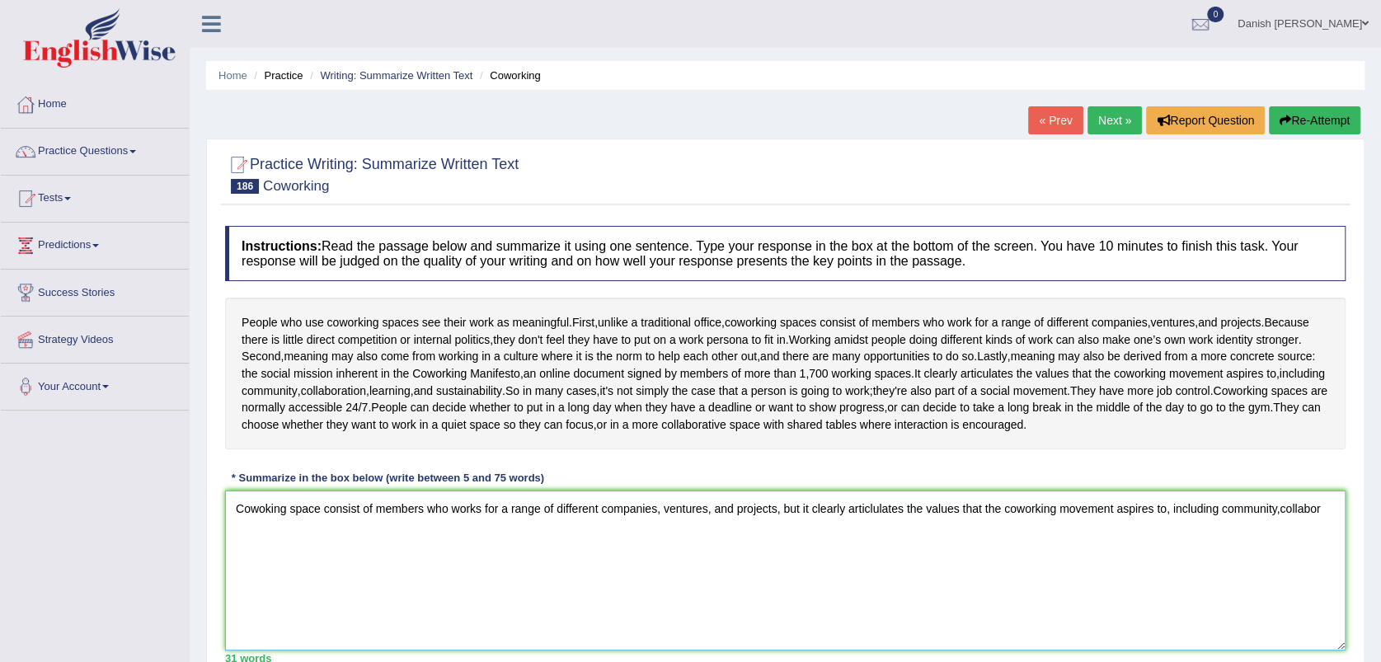
click at [1281, 577] on textarea "Cowoking space consist of members who works for a range of different companies,…" at bounding box center [785, 571] width 1121 height 160
click at [1282, 558] on textarea "Cowoking space consist of members who works for a range of different companies,…" at bounding box center [785, 571] width 1121 height 160
click at [1249, 600] on textarea "Cowoking space consist of members who works for a range of different companies,…" at bounding box center [785, 571] width 1121 height 160
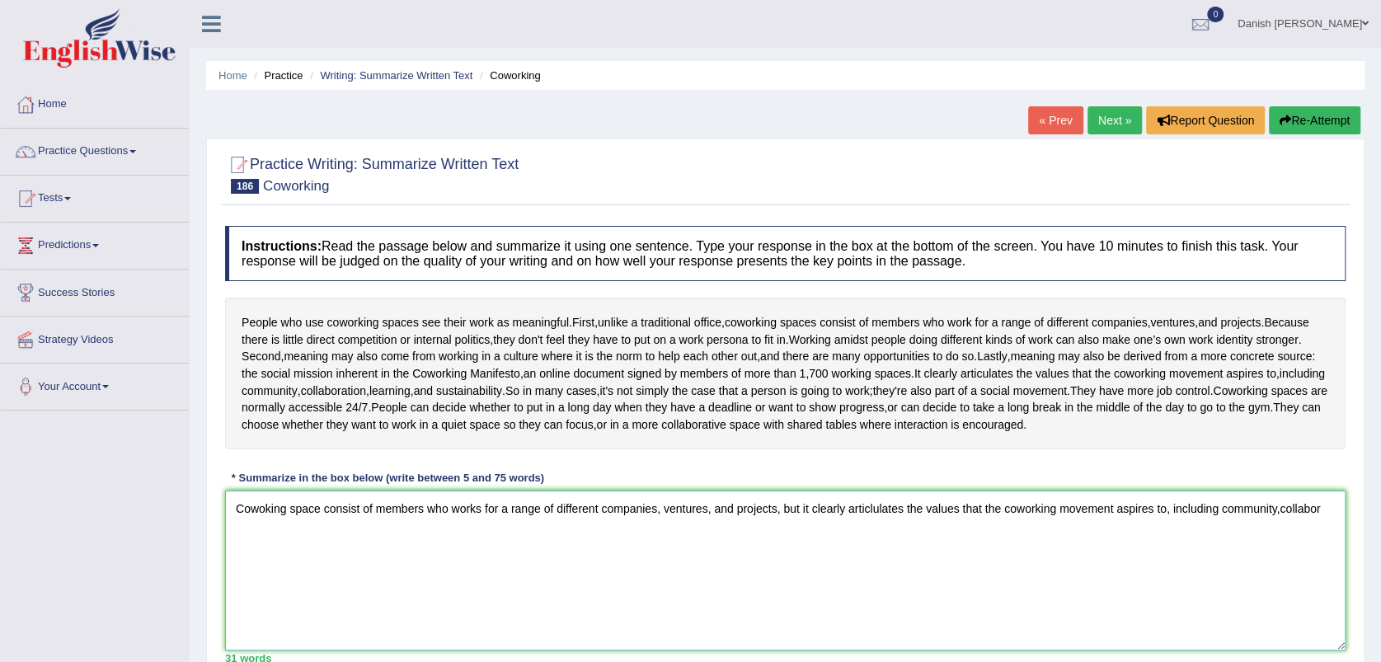
click at [1249, 600] on textarea "Cowoking space consist of members who works for a range of different companies,…" at bounding box center [785, 571] width 1121 height 160
click at [1280, 562] on textarea "Cowoking space consist of members who works for a range of different companies,…" at bounding box center [785, 571] width 1121 height 160
click at [1268, 601] on textarea "Cowoking space consist of members who works for a range of different companies,…" at bounding box center [785, 571] width 1121 height 160
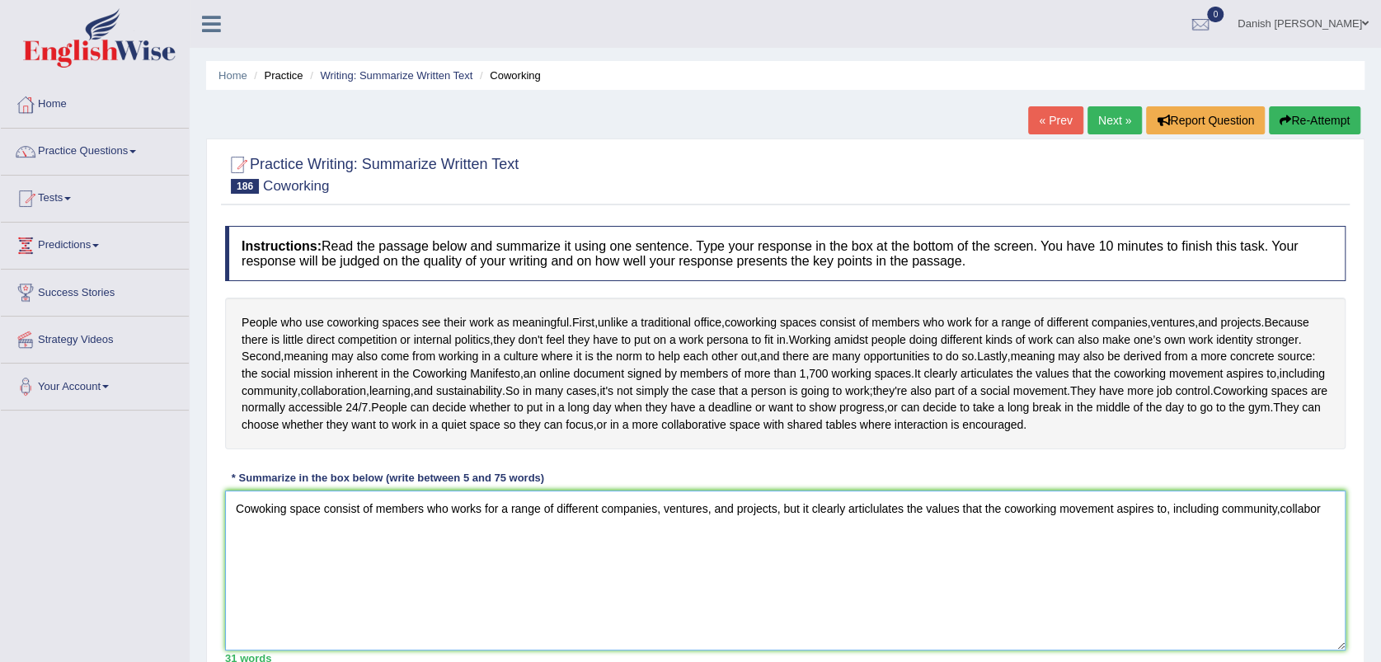
click at [1280, 556] on textarea "Cowoking space consist of members who works for a range of different companies,…" at bounding box center [785, 571] width 1121 height 160
click at [1296, 591] on textarea "Cowoking space consist of members who works for a range of different companies,…" at bounding box center [785, 571] width 1121 height 160
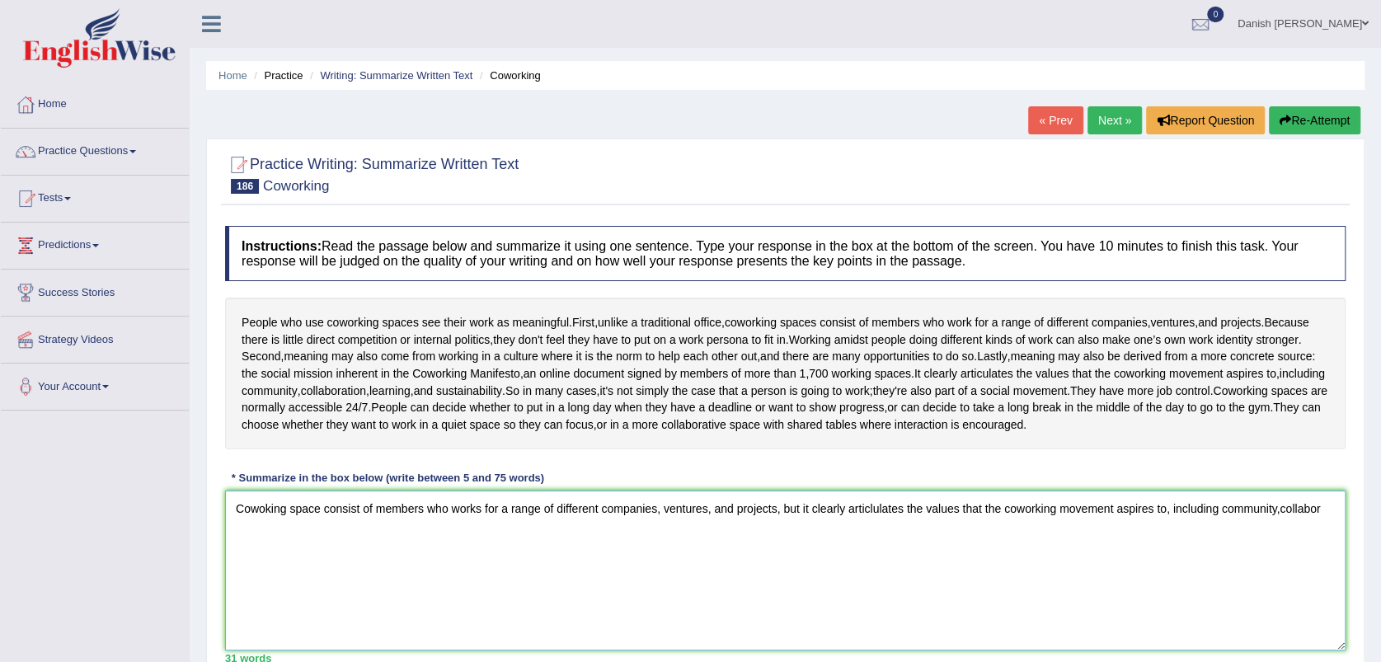
click at [1293, 625] on textarea "Cowoking space consist of members who works for a range of different companies,…" at bounding box center [785, 571] width 1121 height 160
click at [1271, 605] on textarea "Cowoking space consist of members who works for a range of different companies,…" at bounding box center [785, 571] width 1121 height 160
click at [1323, 563] on textarea "Cowoking space consist of members who works for a range of different companies,…" at bounding box center [785, 571] width 1121 height 160
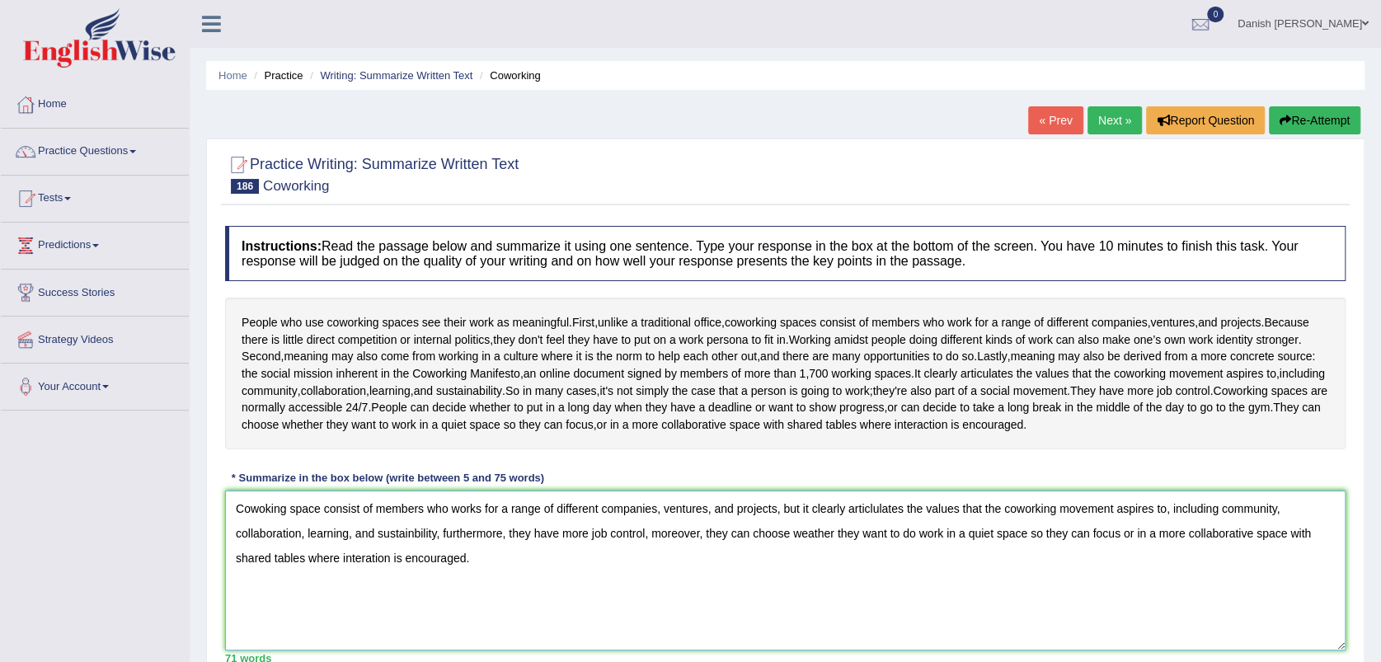
scroll to position [92, 0]
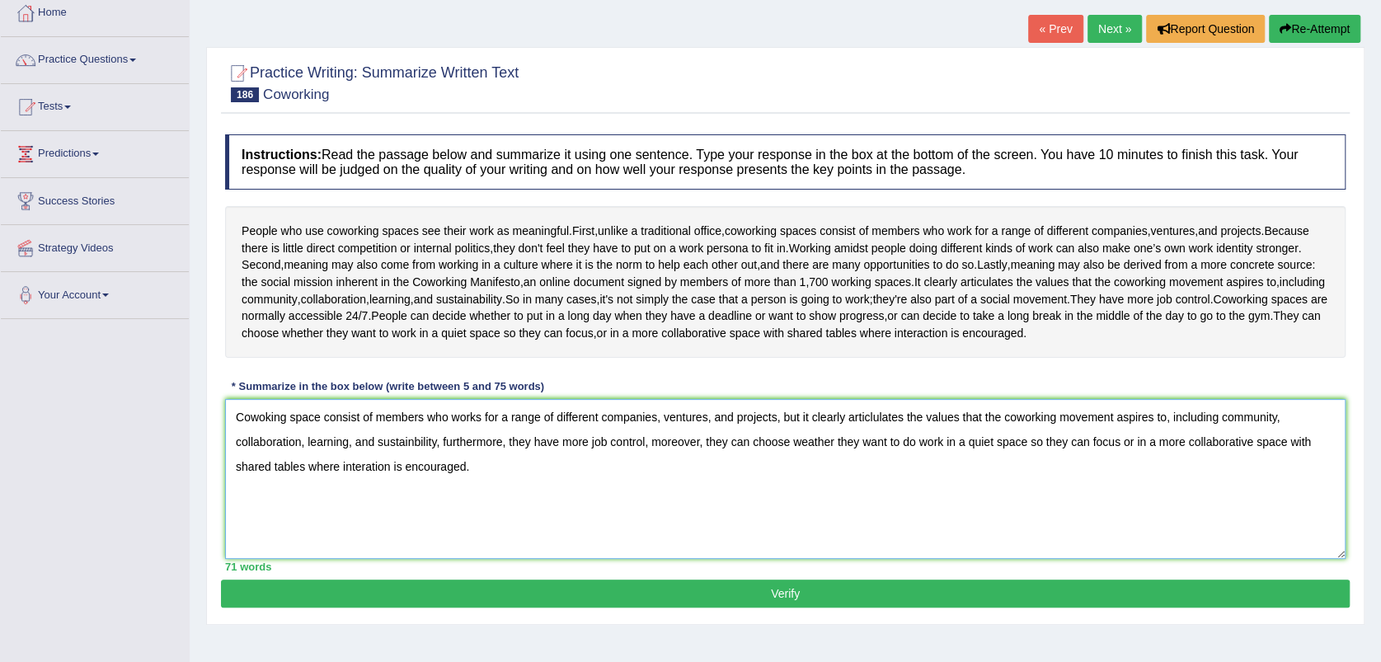
click at [372, 522] on textarea "Cowoking space consist of members who works for a range of different companies,…" at bounding box center [785, 479] width 1121 height 160
click at [439, 559] on textarea "Cowoking space consist of members who works for a range of different companies,…" at bounding box center [785, 479] width 1121 height 160
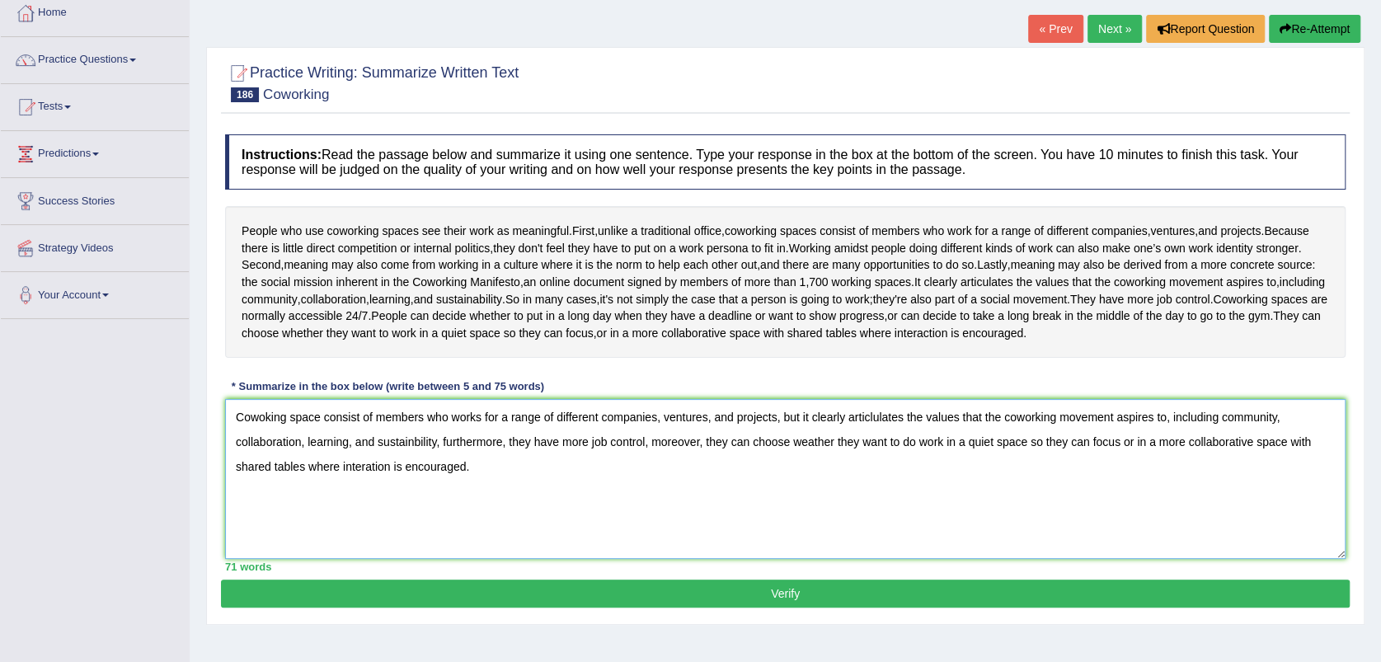
click at [525, 545] on textarea "Cowoking space consist of members who works for a range of different companies,…" at bounding box center [785, 479] width 1121 height 160
type textarea "Cowoking space consist of members who works for a range of different companies,…"
click at [739, 608] on button "Verify" at bounding box center [785, 594] width 1129 height 28
click at [739, 625] on div "Practice Writing: Summarize Written Text 186 Coworking Instructions: Read the p…" at bounding box center [785, 336] width 1159 height 578
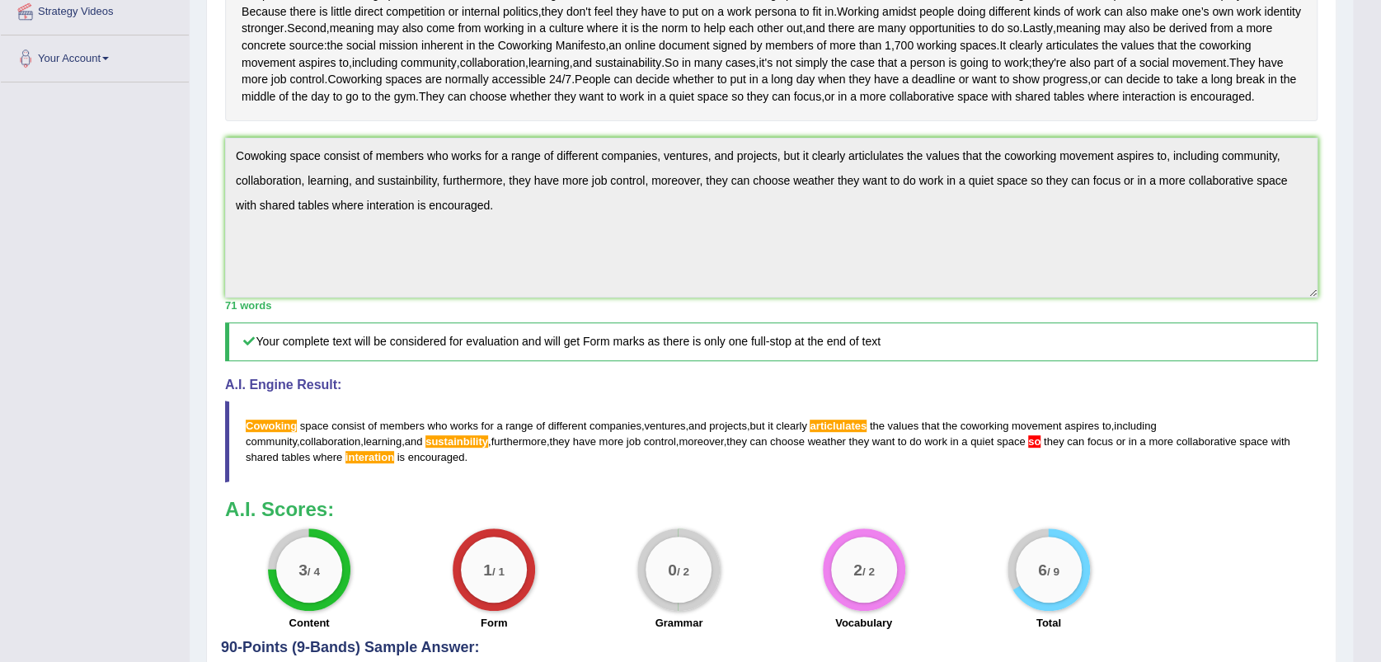
scroll to position [360, 0]
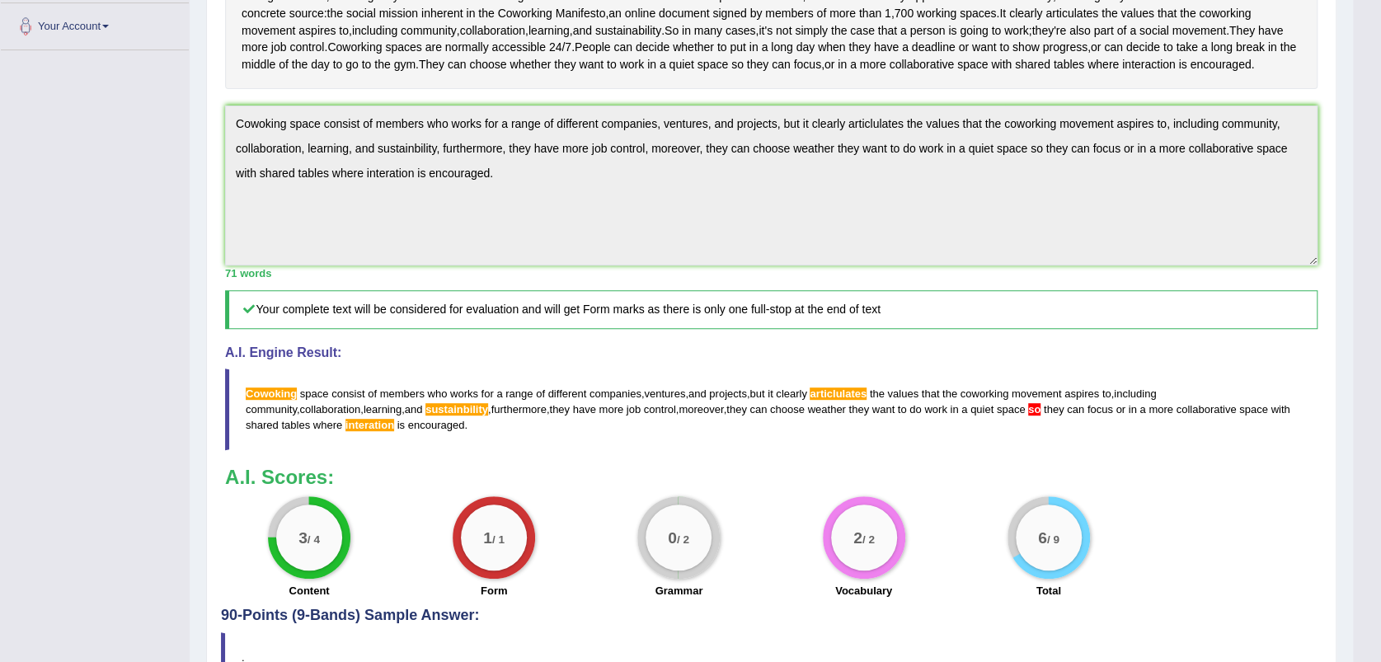
click at [1028, 416] on span "so" at bounding box center [1034, 409] width 12 height 12
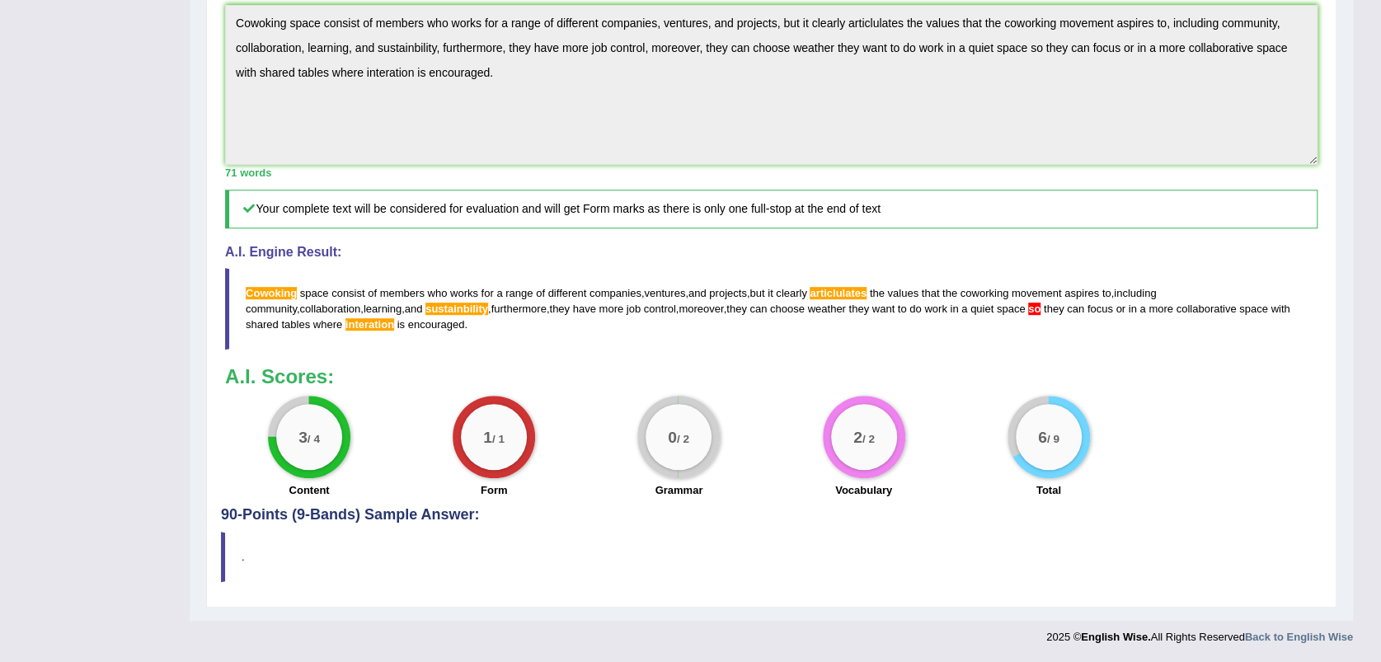
scroll to position [529, 0]
